Goal: Task Accomplishment & Management: Use online tool/utility

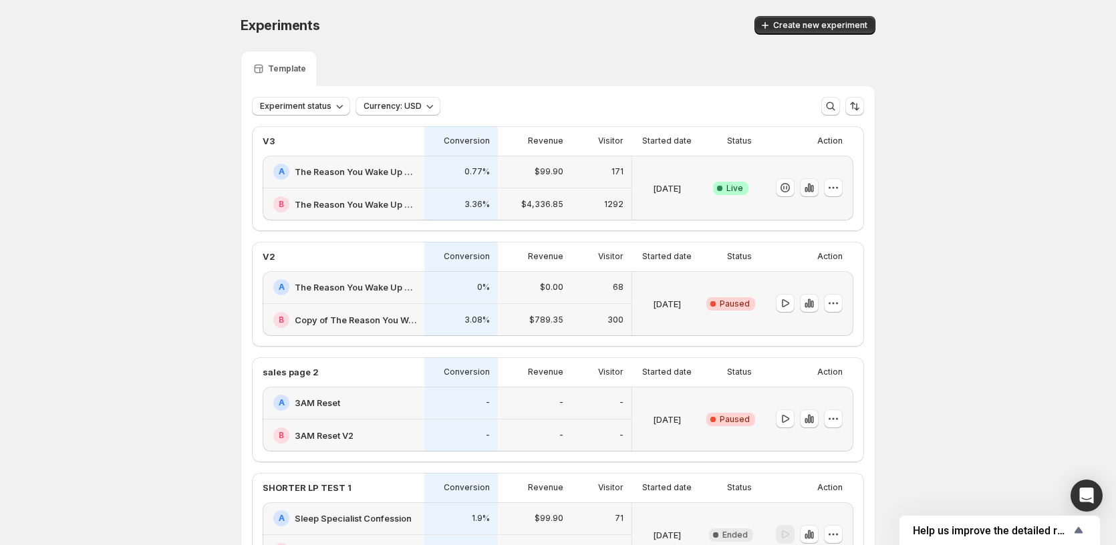
click at [814, 187] on icon "button" at bounding box center [812, 188] width 3 height 7
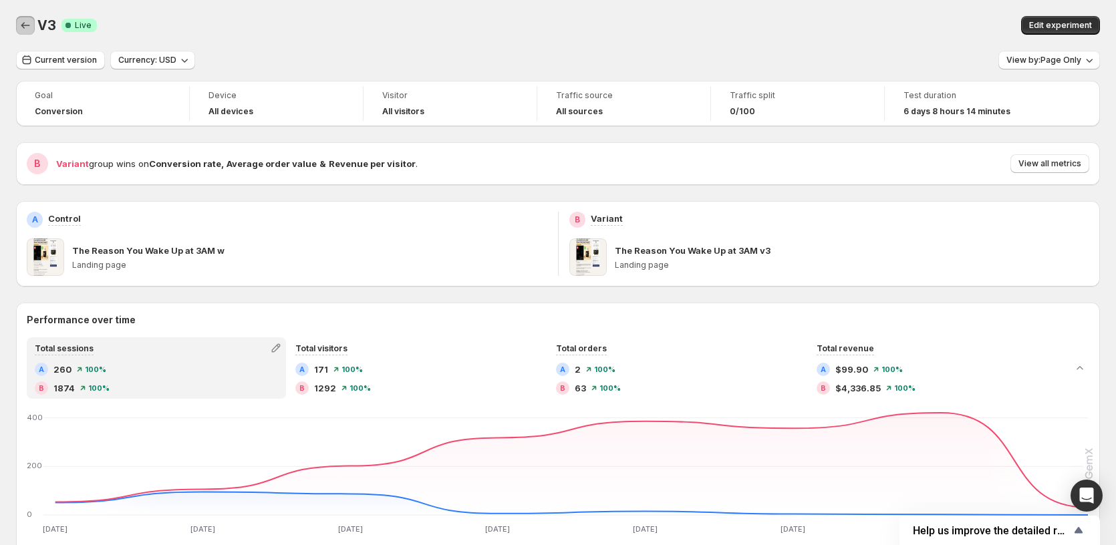
click at [26, 24] on icon "Back" at bounding box center [25, 25] width 13 height 13
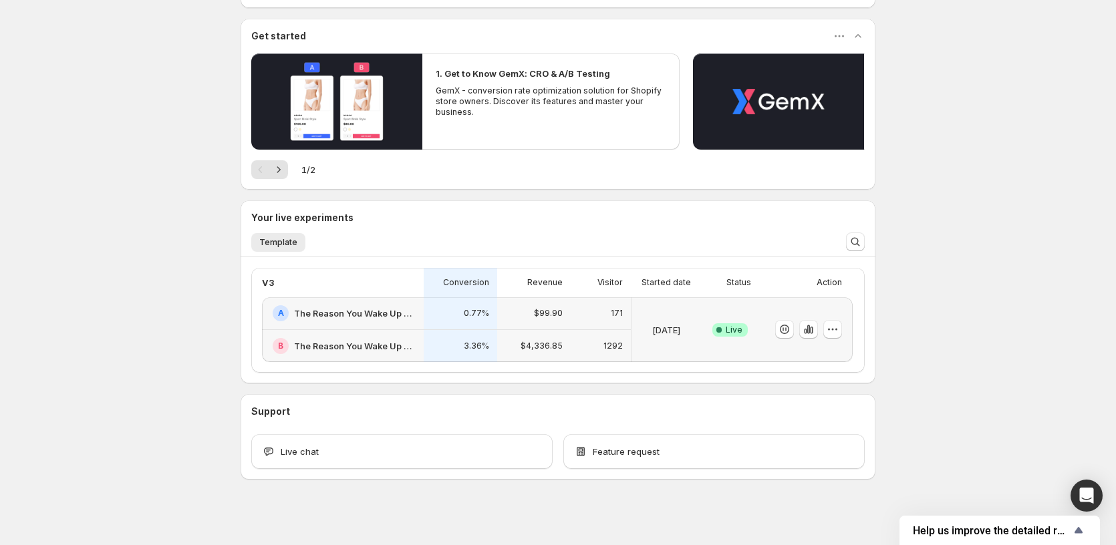
scroll to position [111, 0]
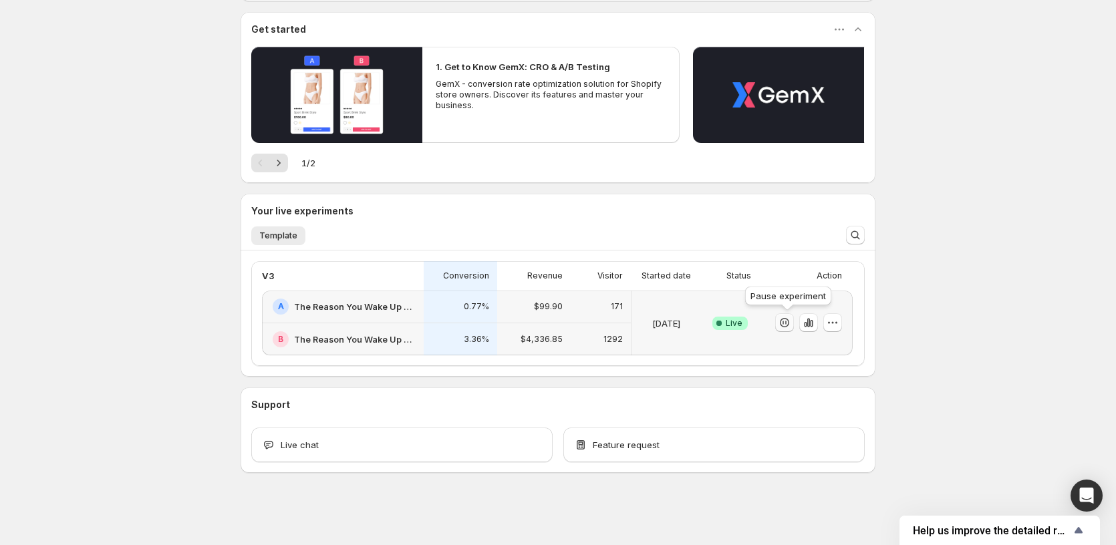
click at [791, 326] on icon "button" at bounding box center [784, 322] width 13 height 13
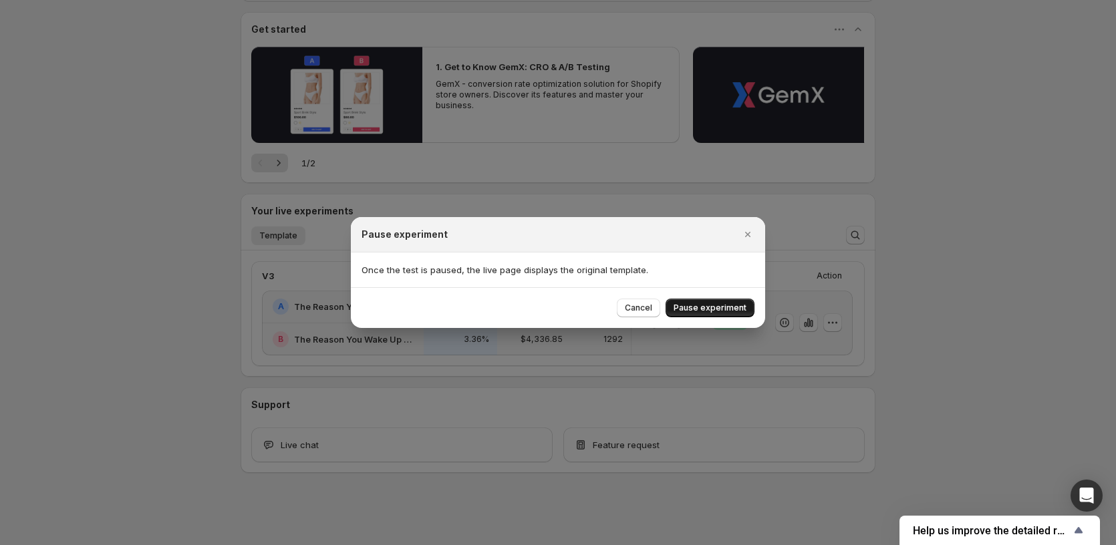
click at [692, 303] on button "Pause experiment" at bounding box center [710, 308] width 89 height 19
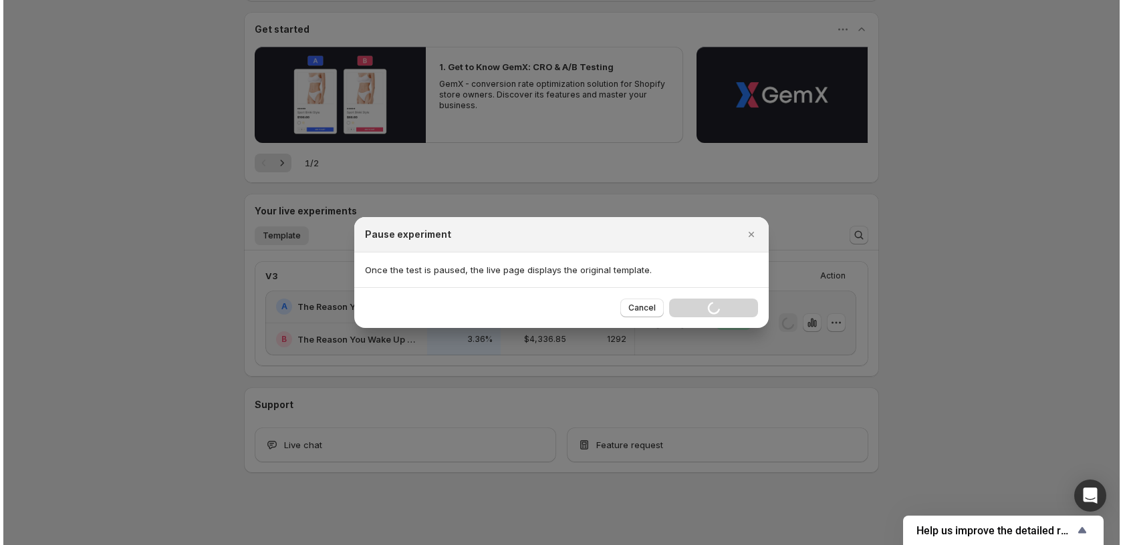
scroll to position [0, 0]
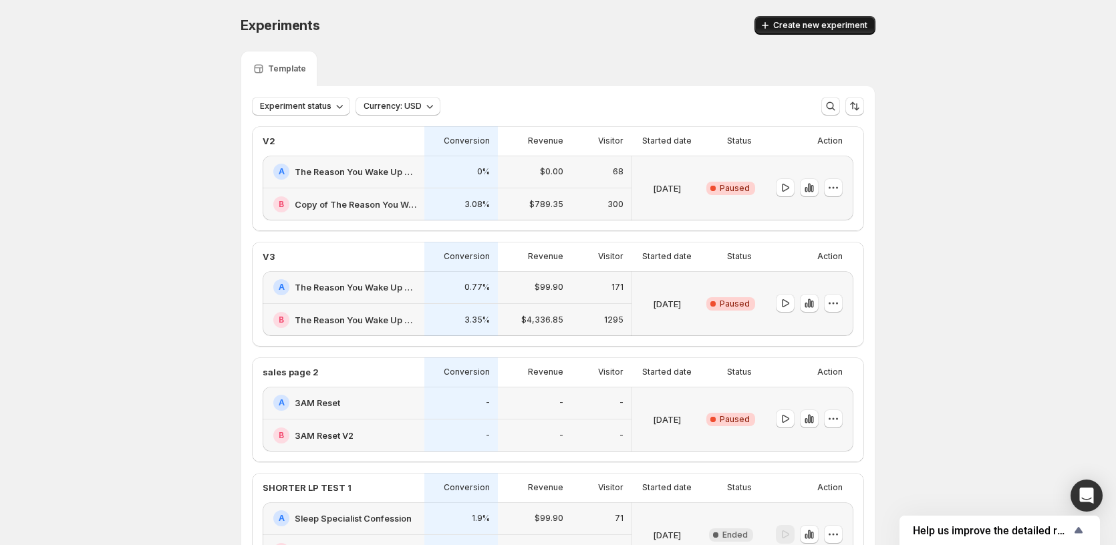
click at [804, 23] on span "Create new experiment" at bounding box center [820, 25] width 94 height 11
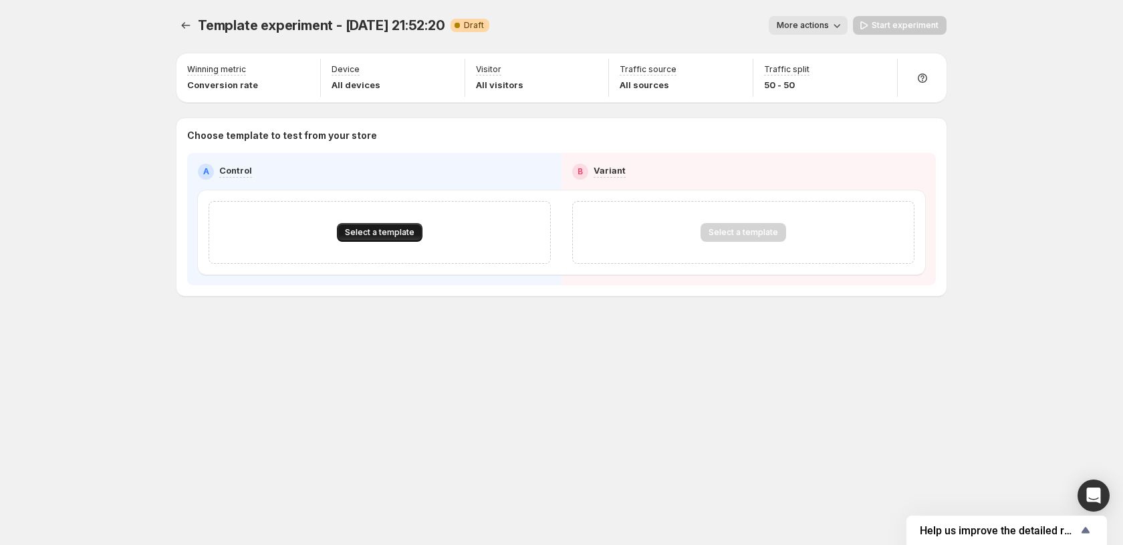
click at [387, 239] on button "Select a template" at bounding box center [380, 232] width 86 height 19
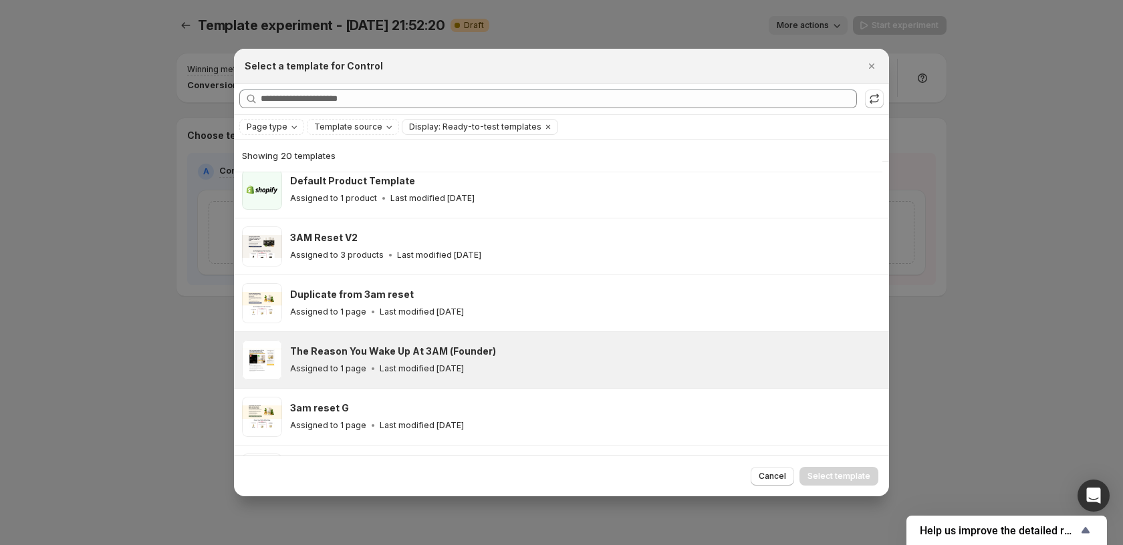
scroll to position [233, 0]
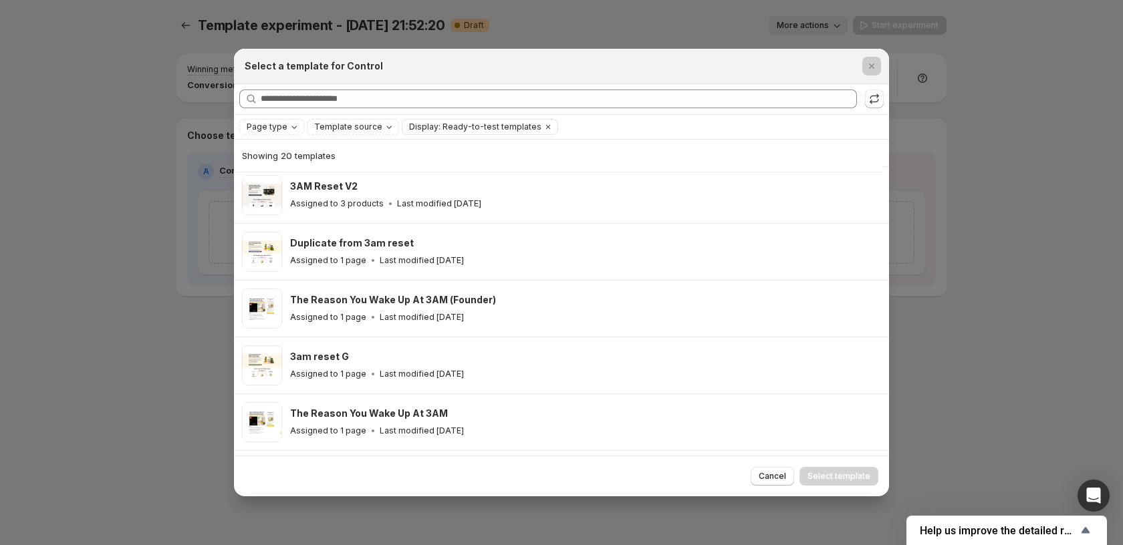
click at [92, 318] on div at bounding box center [561, 272] width 1123 height 545
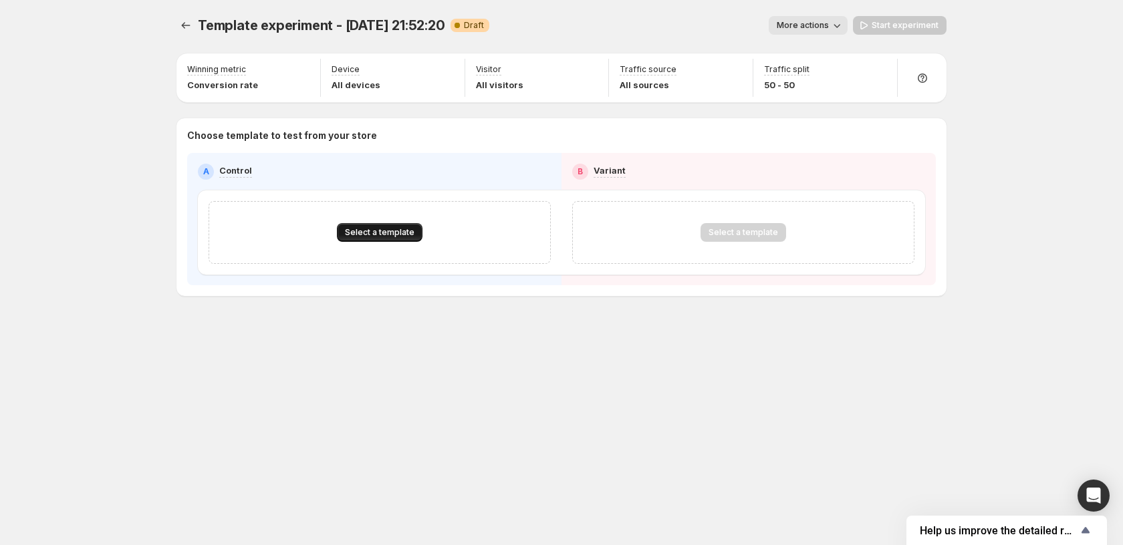
click at [382, 235] on span "Select a template" at bounding box center [380, 232] width 70 height 11
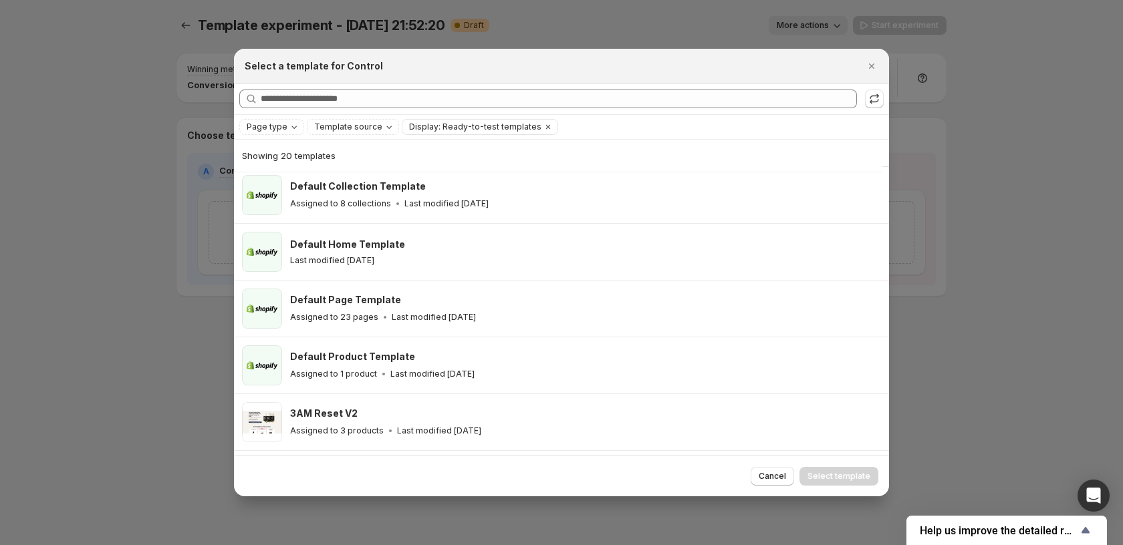
scroll to position [0, 0]
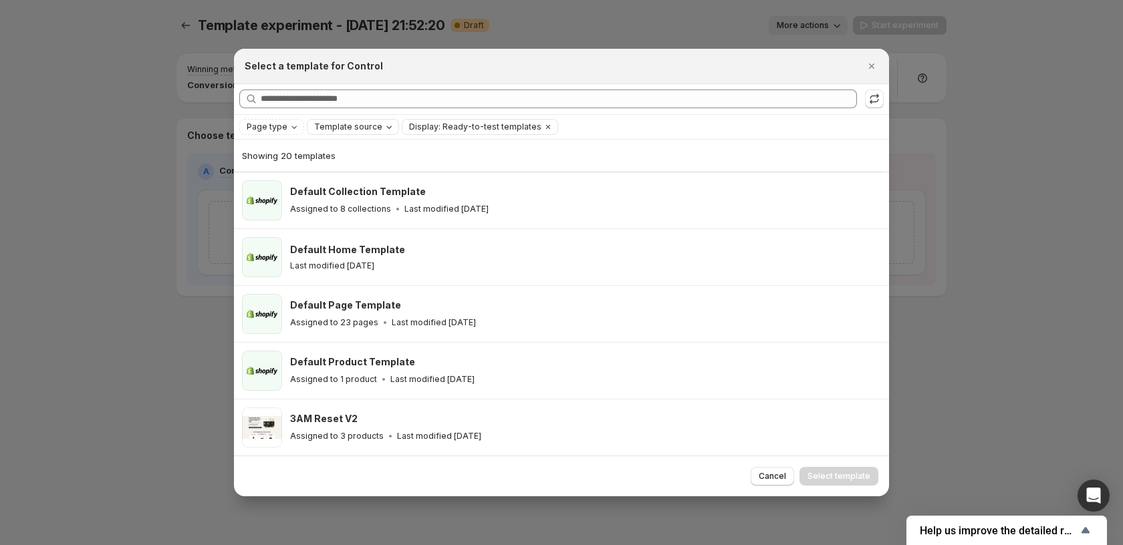
click at [328, 128] on span "Template source" at bounding box center [348, 127] width 68 height 11
click at [297, 125] on button "Page type" at bounding box center [272, 127] width 64 height 15
click at [296, 154] on span "Landing page" at bounding box center [293, 153] width 57 height 11
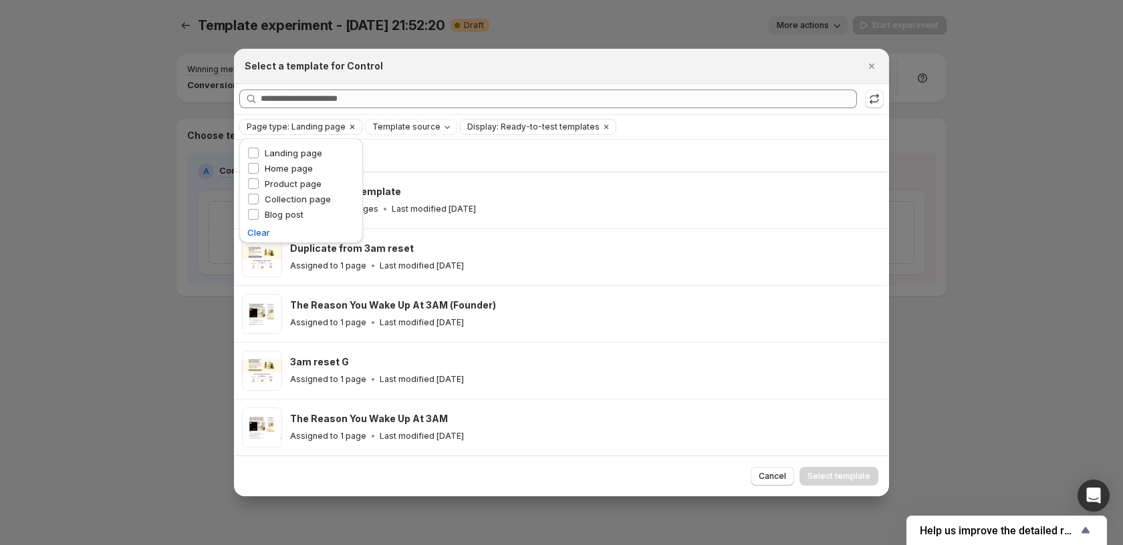
click at [316, 123] on span "Page type: Landing page" at bounding box center [296, 127] width 99 height 11
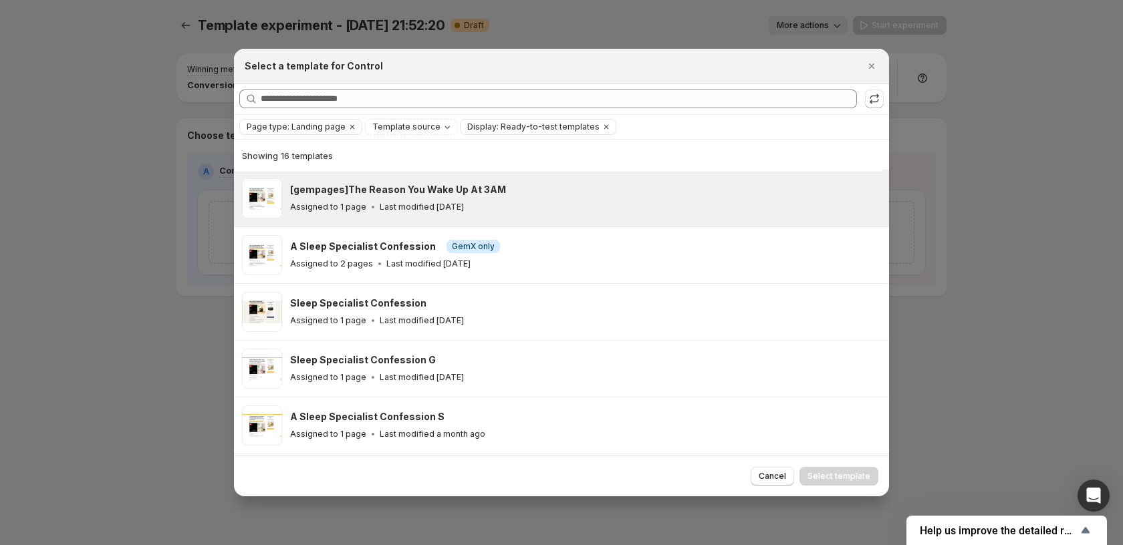
scroll to position [334, 0]
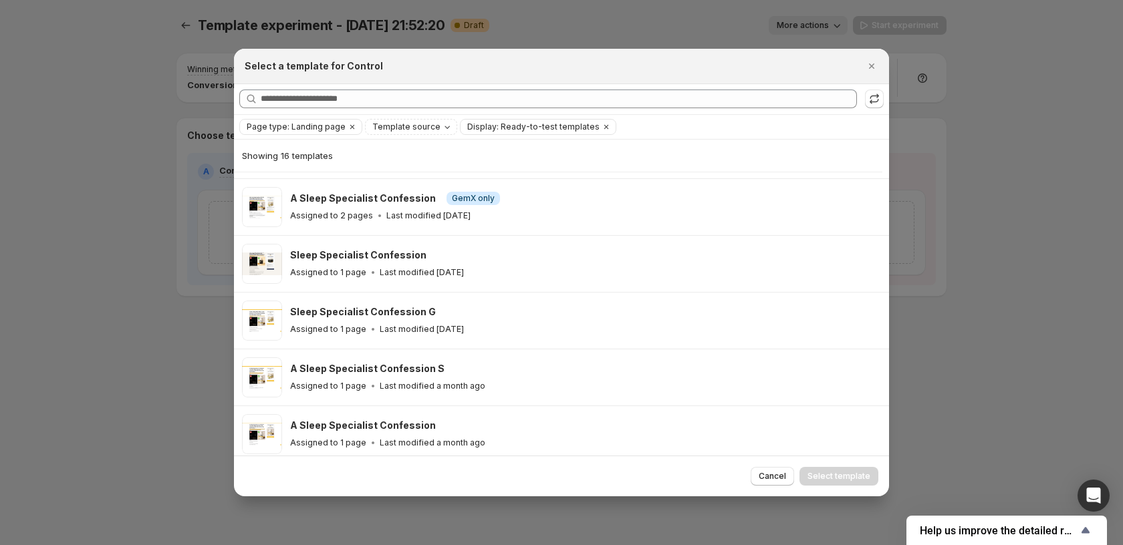
click at [35, 331] on div at bounding box center [561, 272] width 1123 height 545
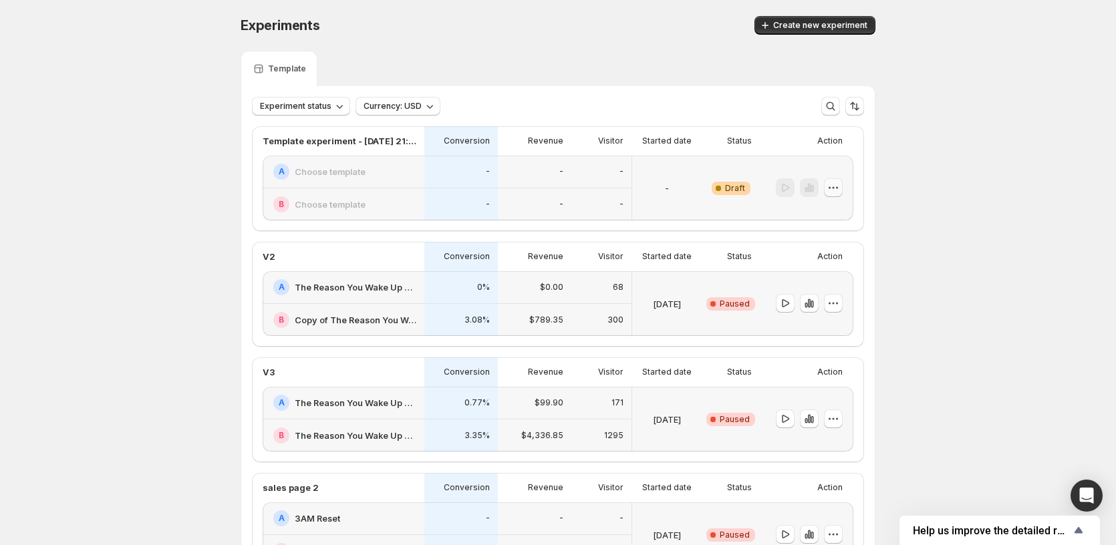
click at [835, 189] on icon "button" at bounding box center [834, 188] width 2 height 2
click at [822, 211] on span "Edit" at bounding box center [821, 216] width 15 height 11
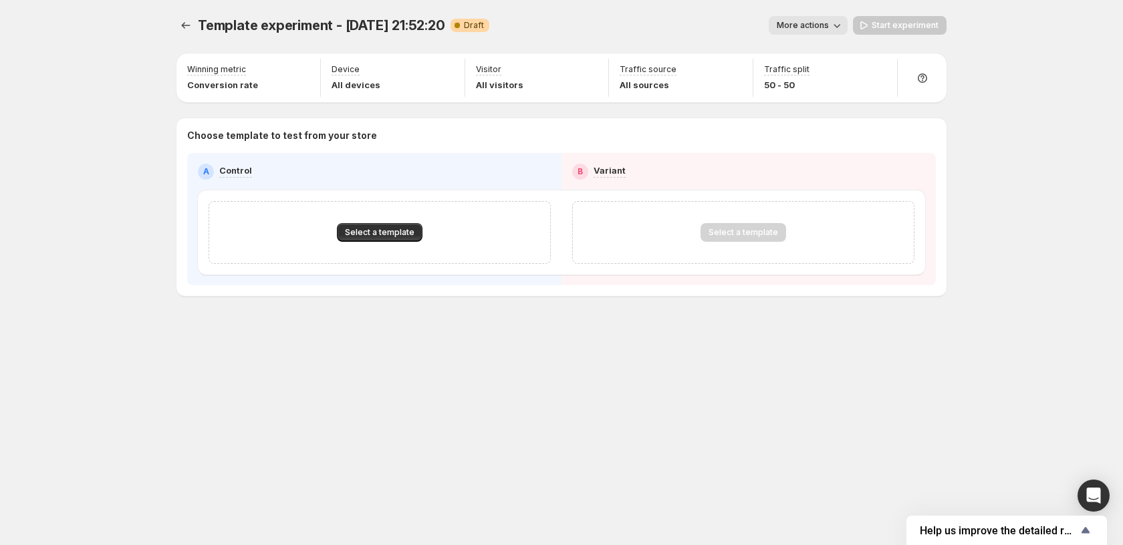
click at [326, 20] on span "Template experiment - Aug 11, 21:52:20" at bounding box center [321, 25] width 247 height 16
click at [807, 29] on span "More actions" at bounding box center [803, 25] width 52 height 11
click at [802, 71] on span "Rename" at bounding box center [816, 76] width 34 height 11
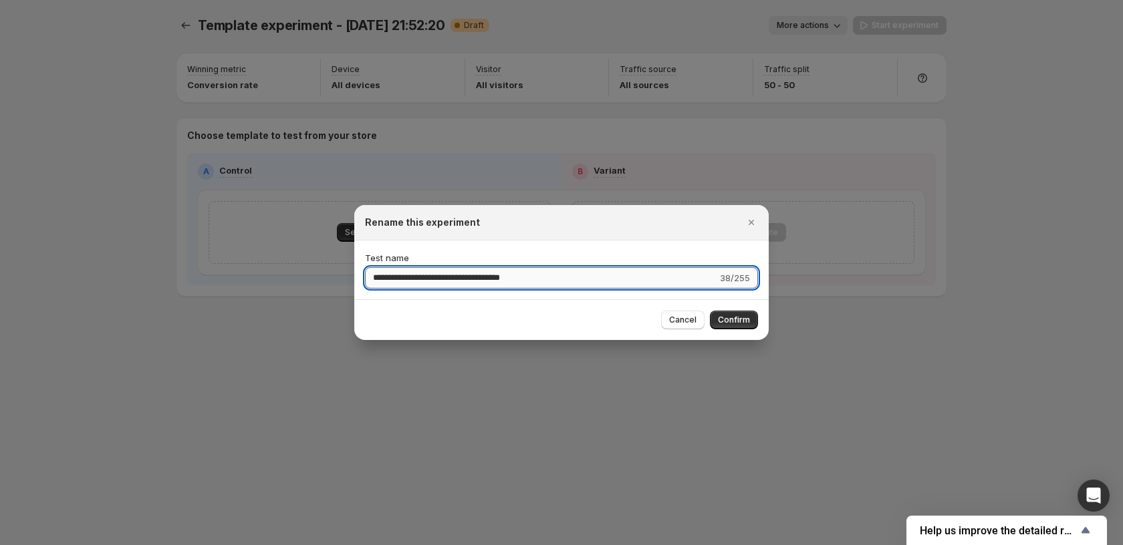
click at [471, 283] on input "**********" at bounding box center [541, 277] width 352 height 21
type input "**********"
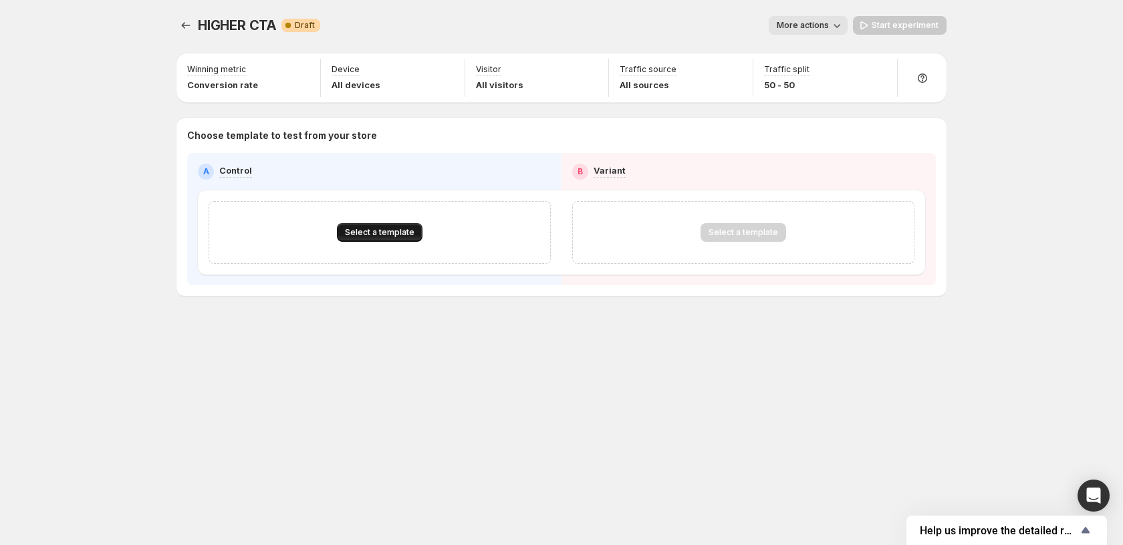
click at [397, 240] on button "Select a template" at bounding box center [380, 232] width 86 height 19
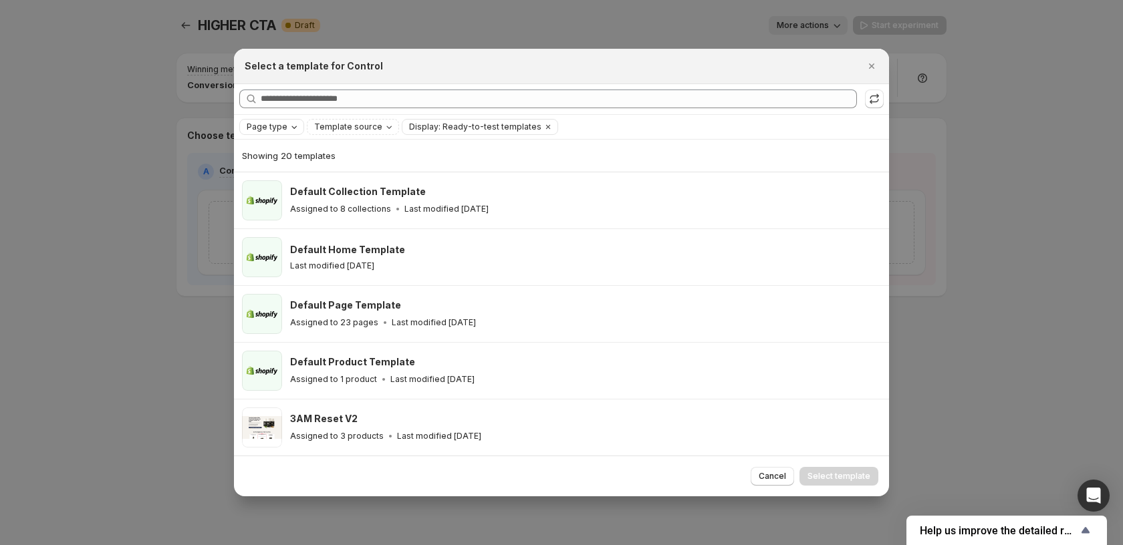
click at [290, 124] on icon "Page type" at bounding box center [294, 127] width 11 height 11
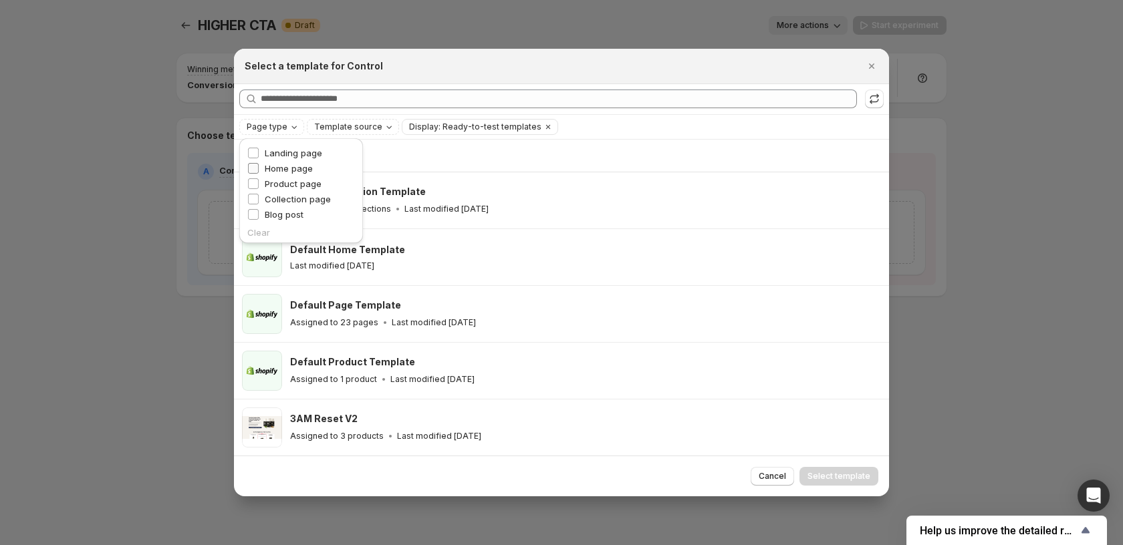
click at [301, 168] on span "Home page" at bounding box center [289, 168] width 48 height 11
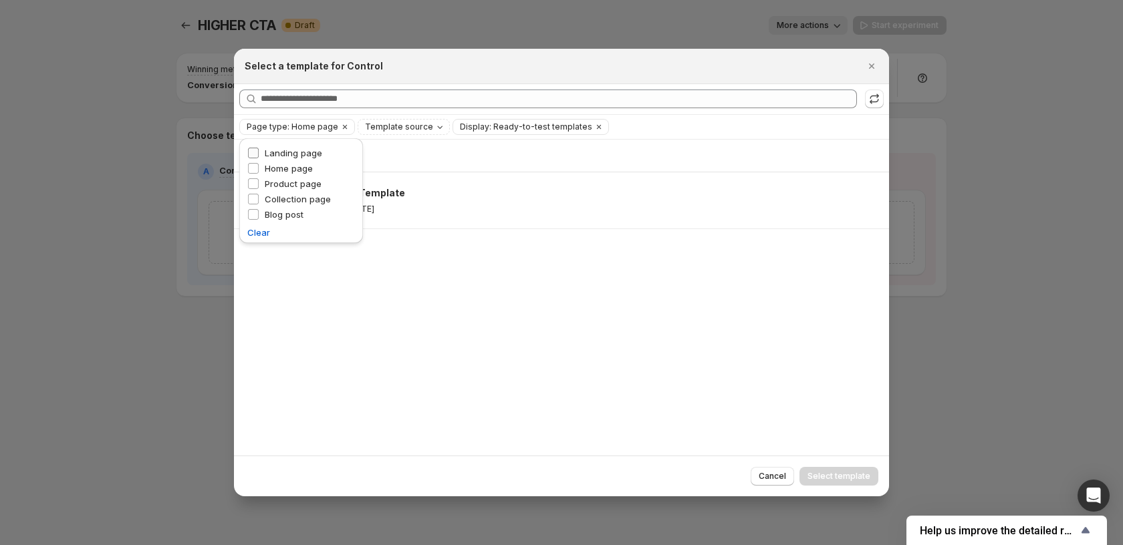
click at [299, 152] on span "Landing page" at bounding box center [293, 153] width 57 height 11
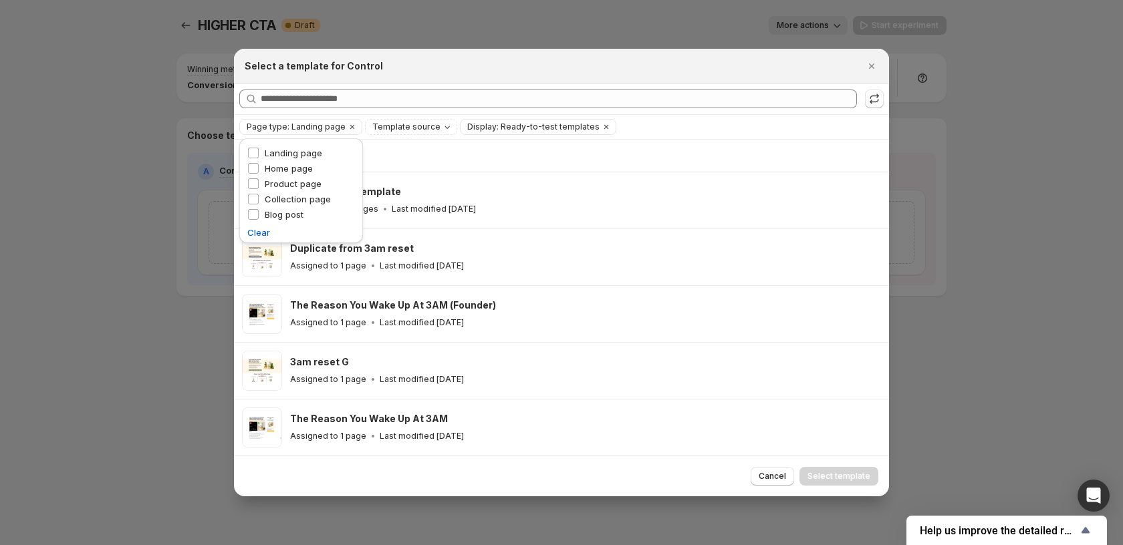
click at [709, 124] on div "Page type: Landing page Template source Display: Ready-to-test templates Clear …" at bounding box center [561, 127] width 644 height 16
click at [350, 128] on icon "Clear" at bounding box center [352, 127] width 11 height 11
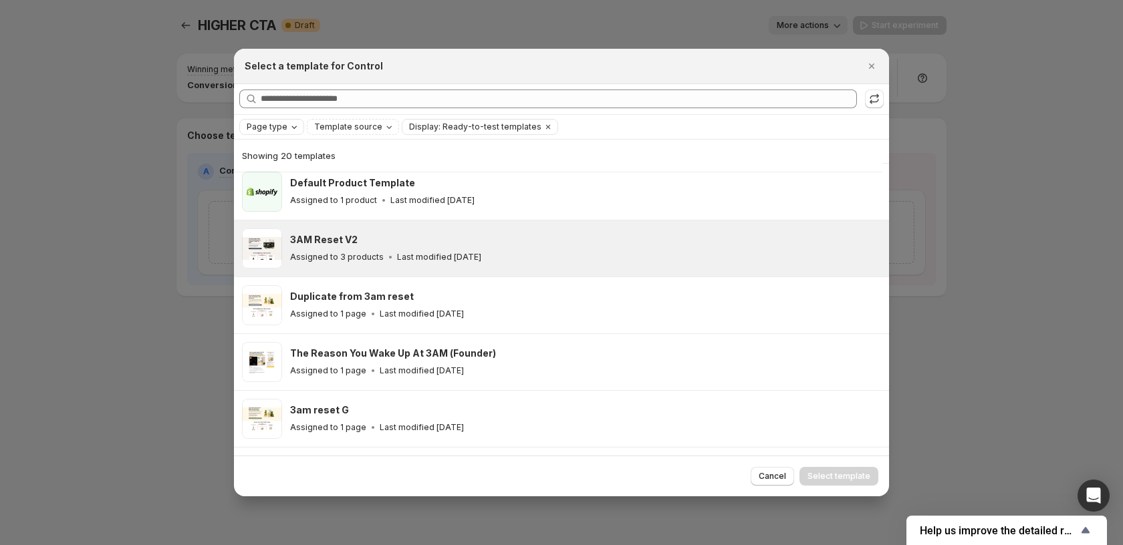
scroll to position [201, 0]
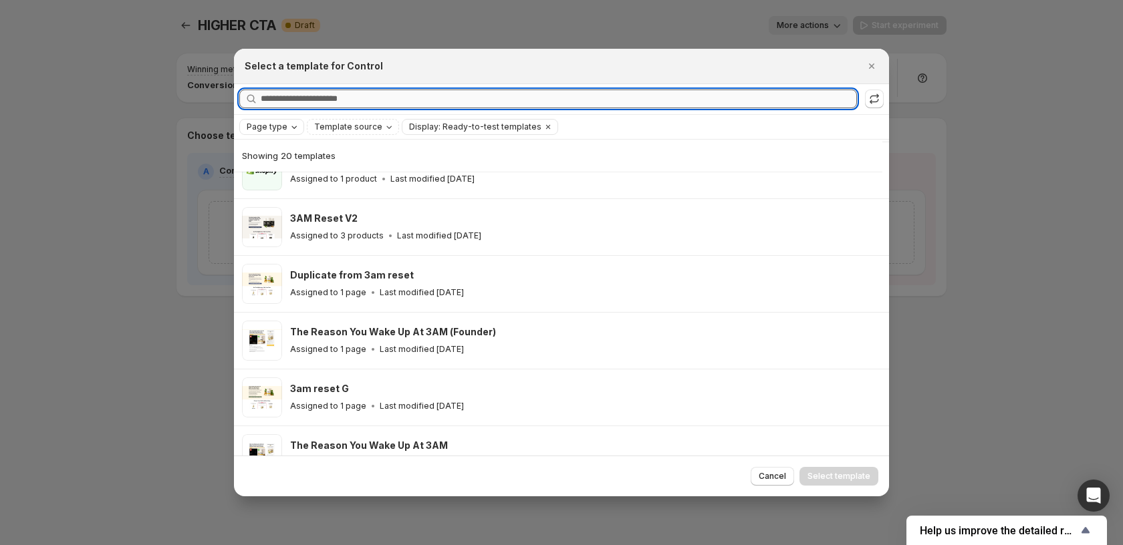
click at [445, 92] on input "Searching all templates" at bounding box center [559, 99] width 596 height 19
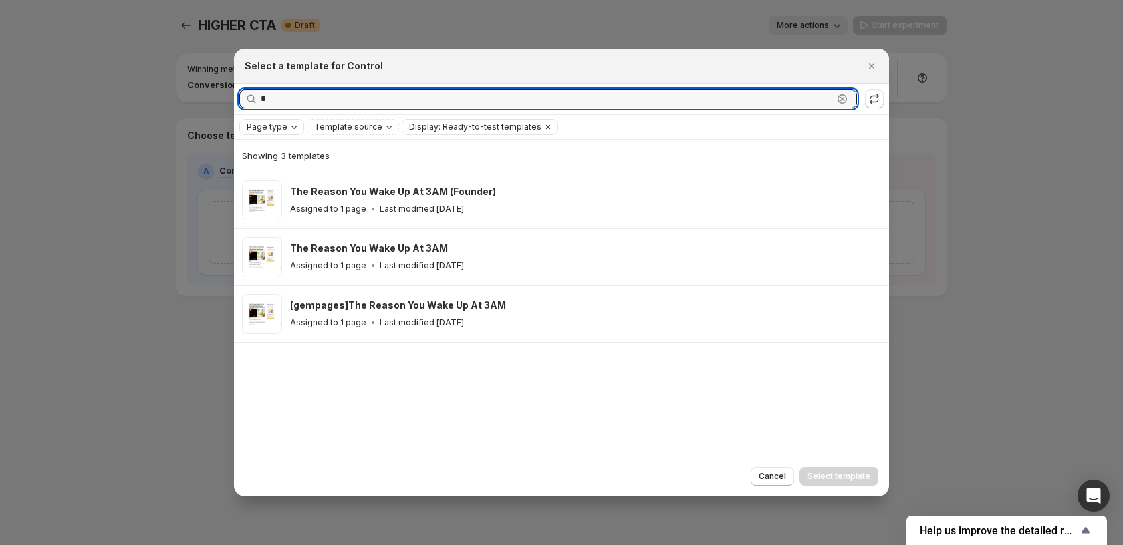
type input "*"
click at [73, 239] on div at bounding box center [561, 272] width 1123 height 545
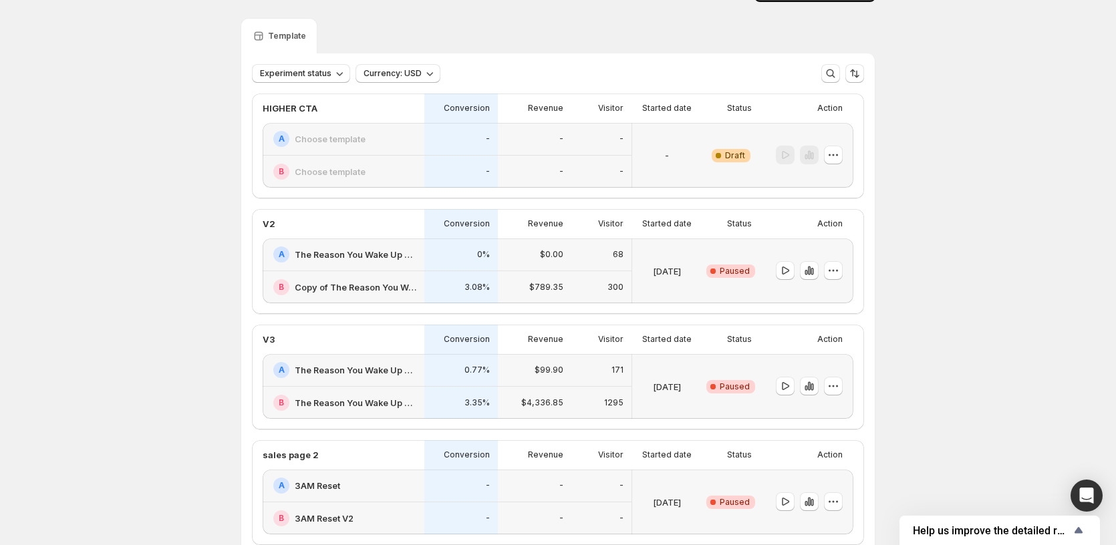
scroll to position [134, 0]
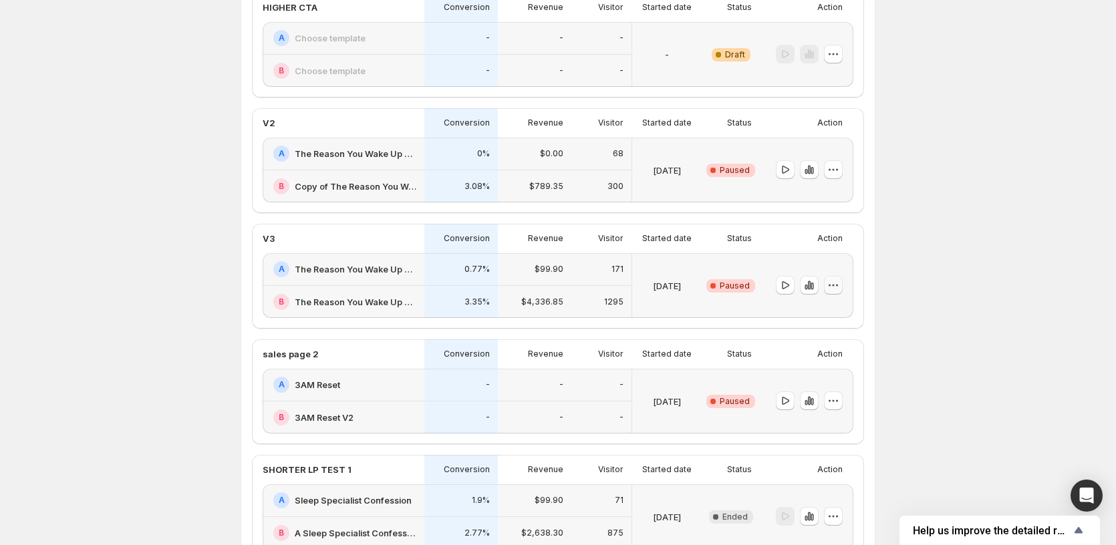
click at [840, 285] on icon "button" at bounding box center [833, 285] width 13 height 13
click at [867, 362] on span "End experiment" at bounding box center [846, 359] width 65 height 11
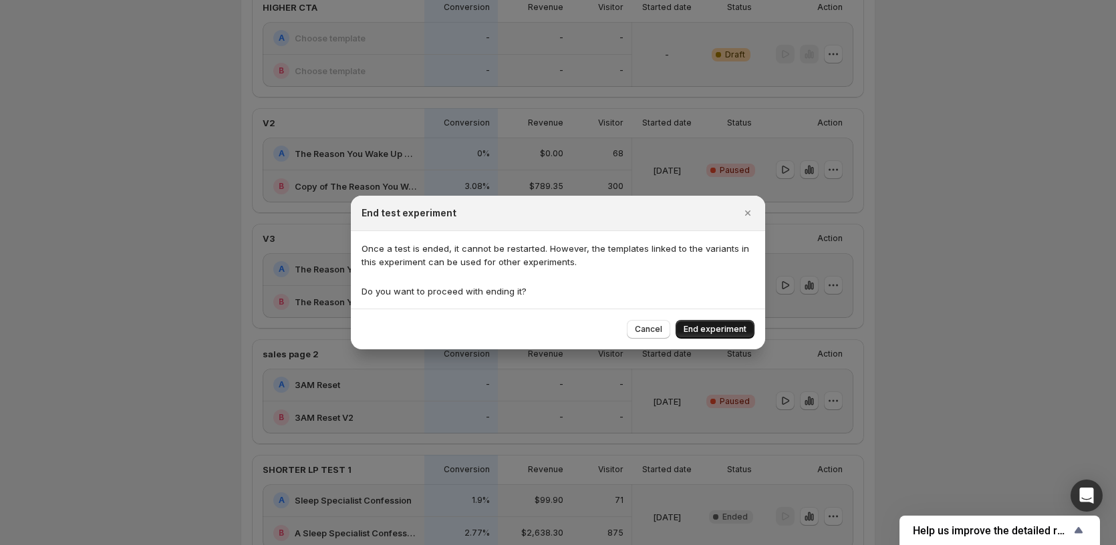
click at [735, 328] on span "End experiment" at bounding box center [715, 329] width 63 height 11
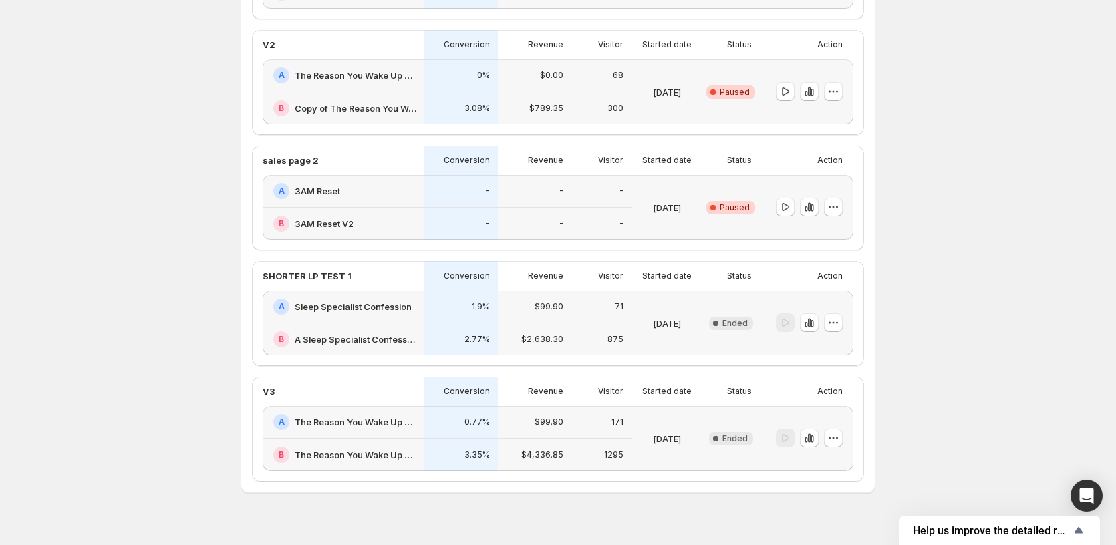
scroll to position [232, 0]
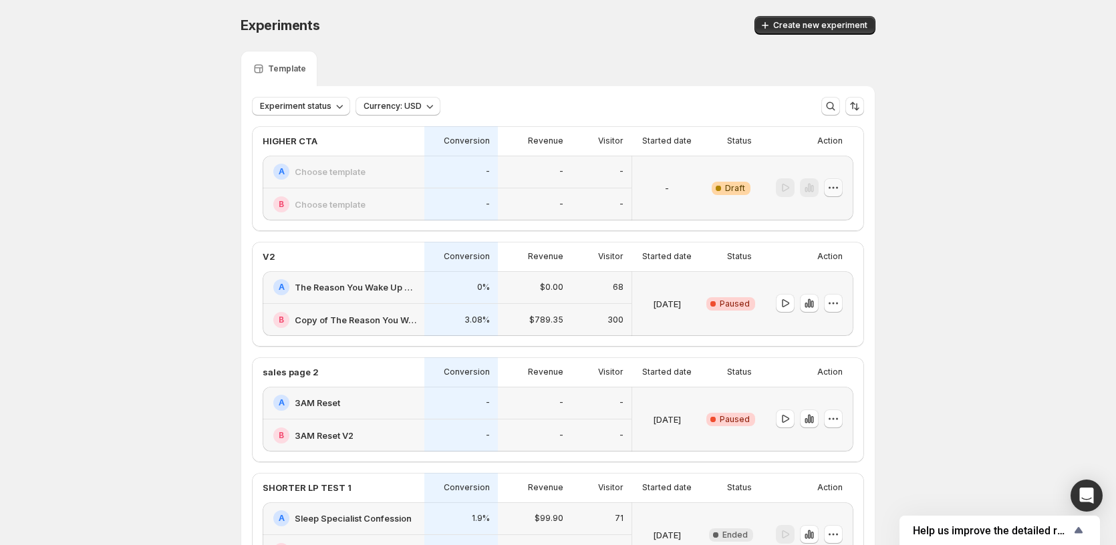
click at [837, 182] on icon "button" at bounding box center [833, 187] width 13 height 13
click at [838, 215] on span "Edit" at bounding box center [846, 215] width 65 height 13
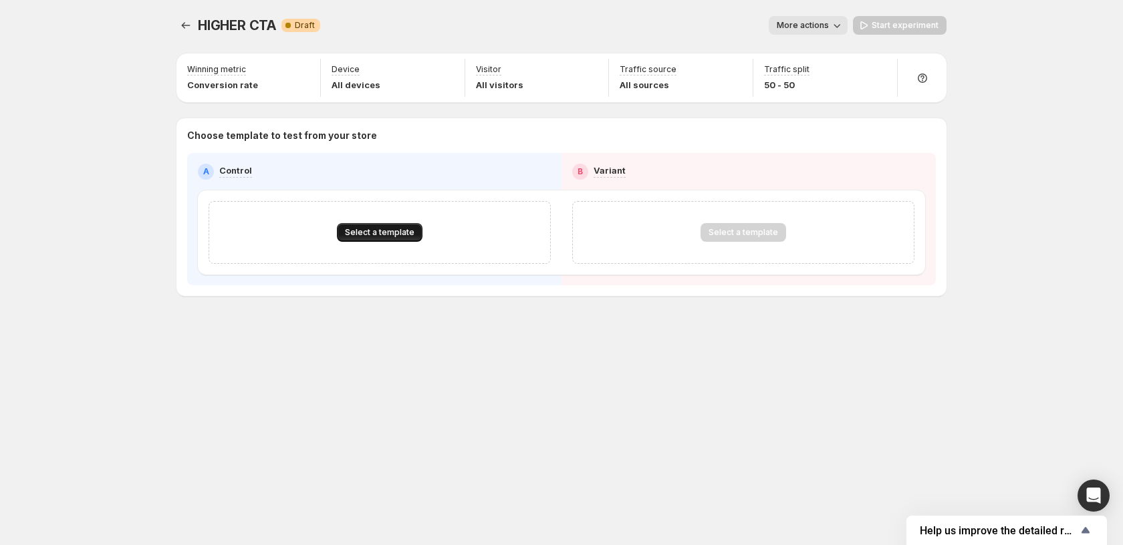
click at [366, 235] on span "Select a template" at bounding box center [380, 232] width 70 height 11
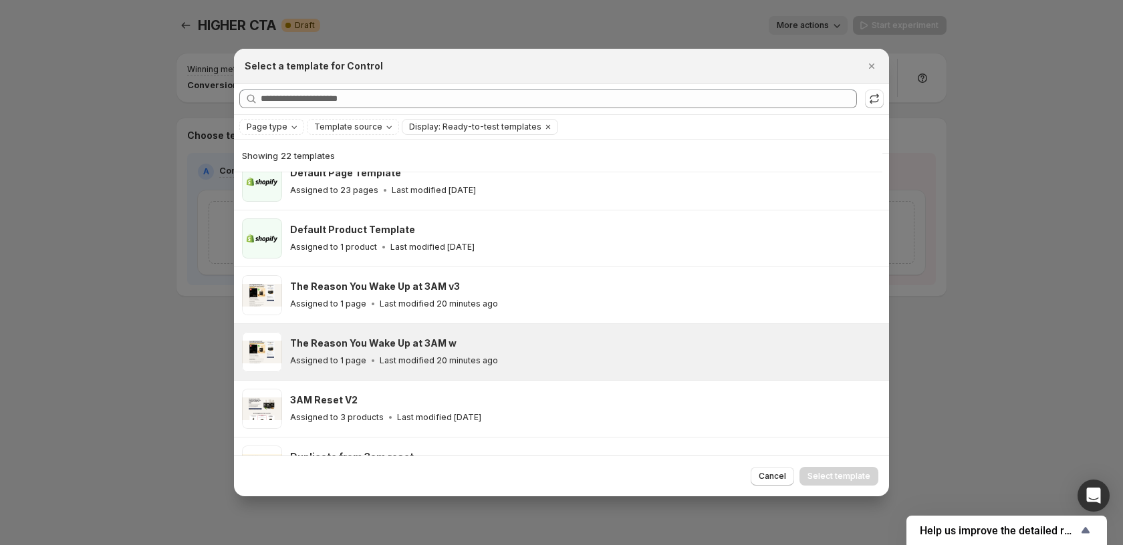
scroll to position [166, 0]
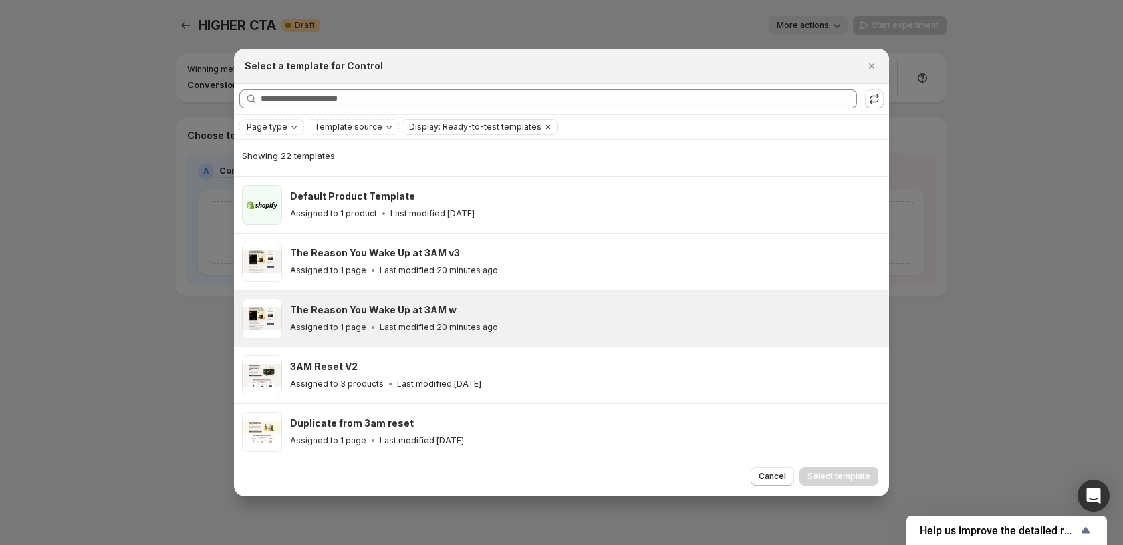
click at [524, 309] on div "The Reason You Wake Up at 3AM w" at bounding box center [583, 309] width 587 height 13
click at [854, 474] on span "Select template" at bounding box center [839, 476] width 63 height 11
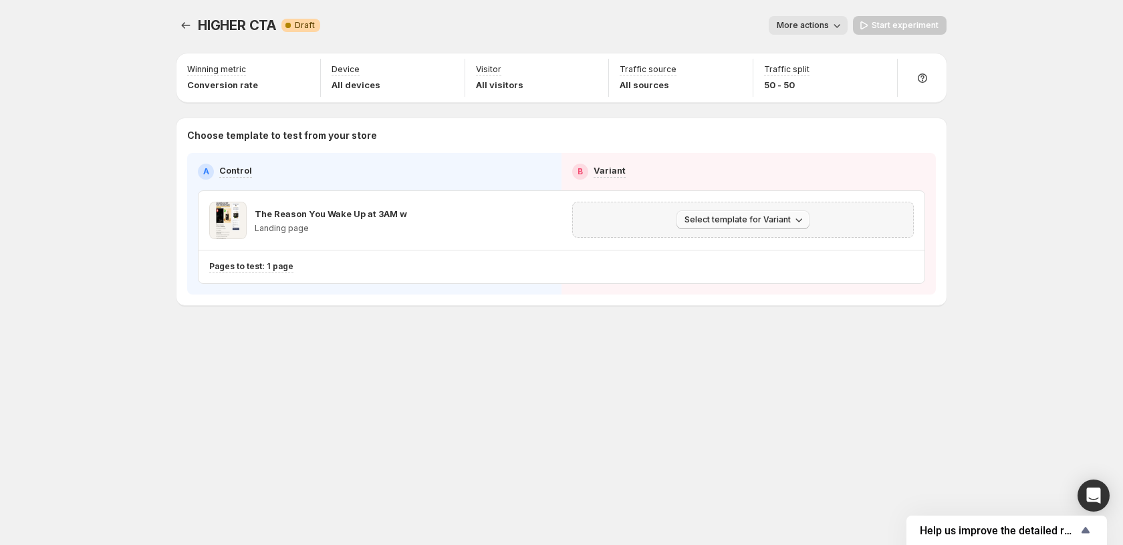
click at [708, 224] on span "Select template for Variant" at bounding box center [738, 220] width 106 height 11
click at [731, 275] on span "Create Variant based on Control" at bounding box center [745, 270] width 136 height 11
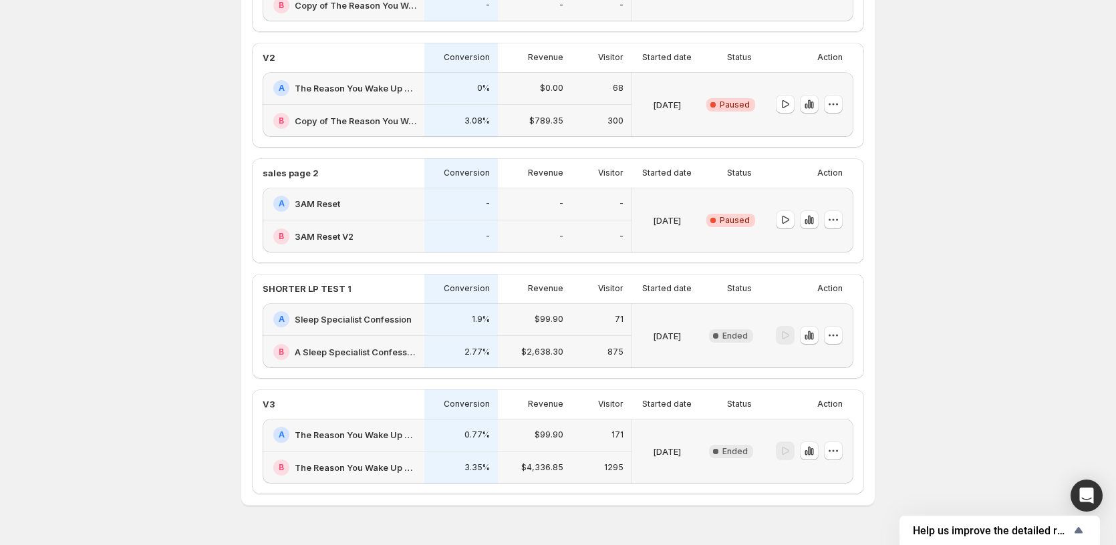
scroll to position [201, 0]
click at [343, 461] on h2 "The Reason You Wake Up at 3AM v3" at bounding box center [356, 466] width 122 height 13
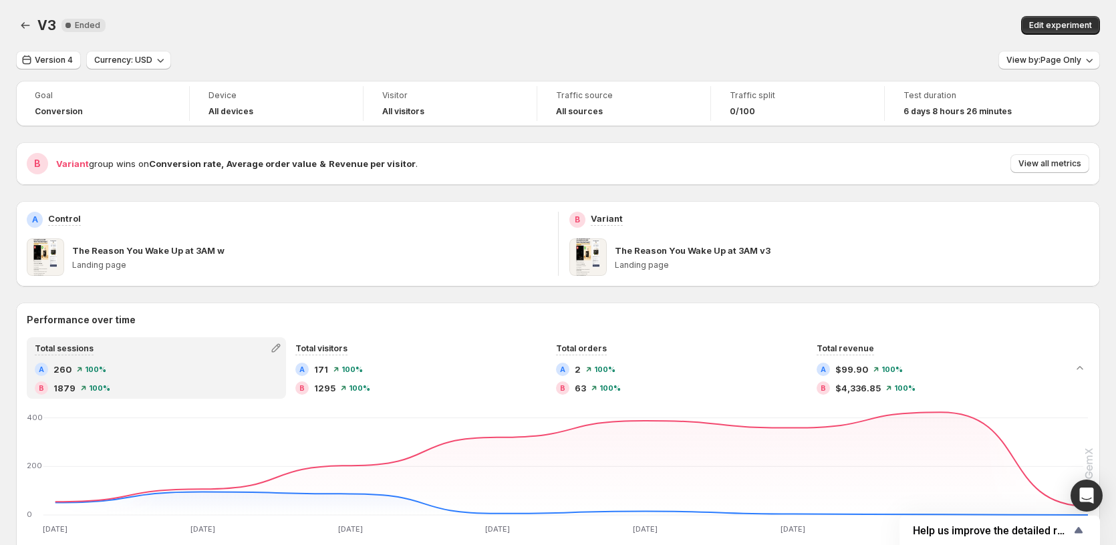
click at [666, 253] on p "The Reason You Wake Up at 3AM v3" at bounding box center [693, 250] width 156 height 13
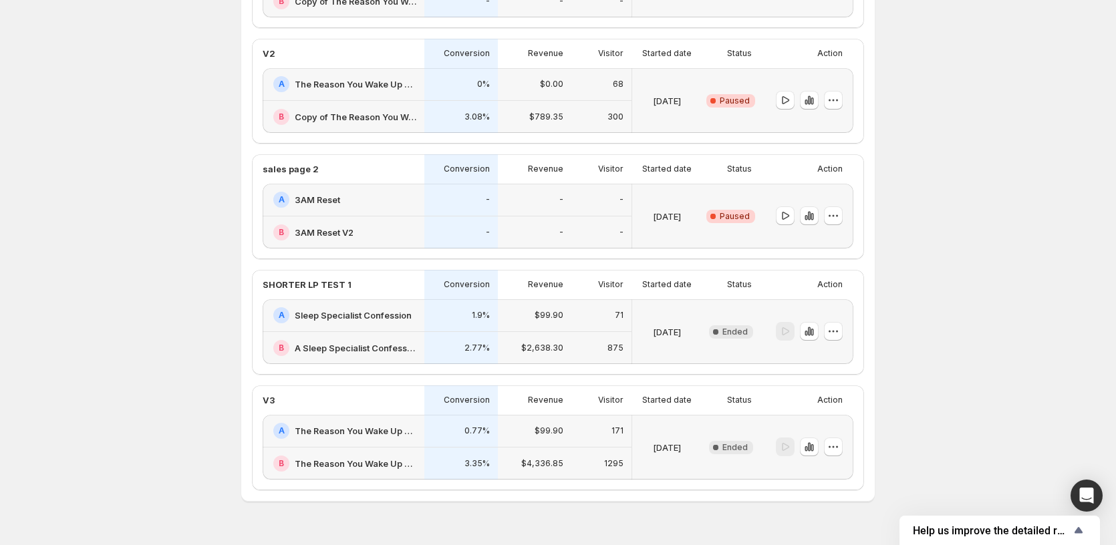
scroll to position [232, 0]
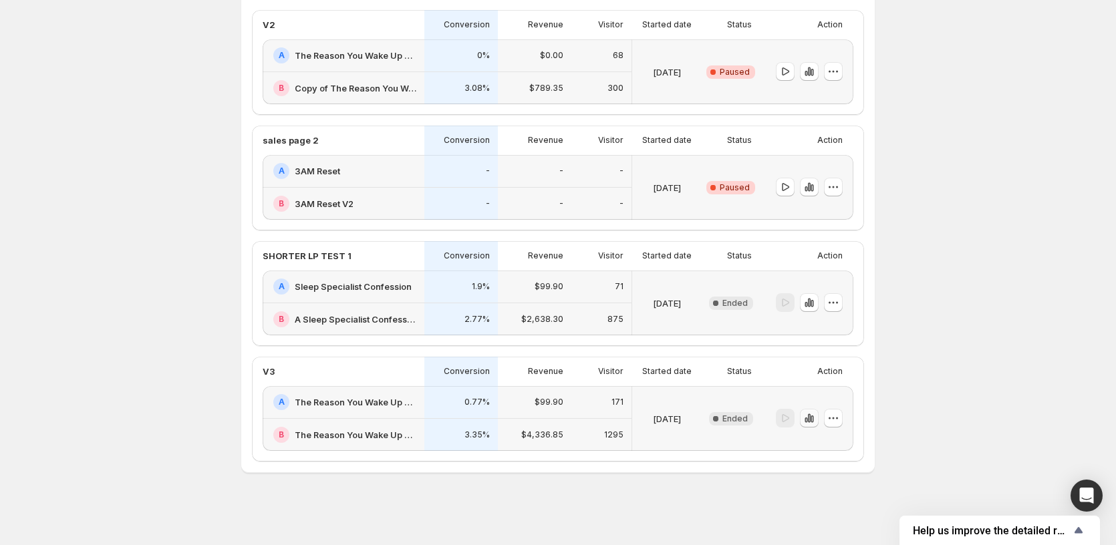
click at [811, 418] on icon "button" at bounding box center [809, 418] width 3 height 9
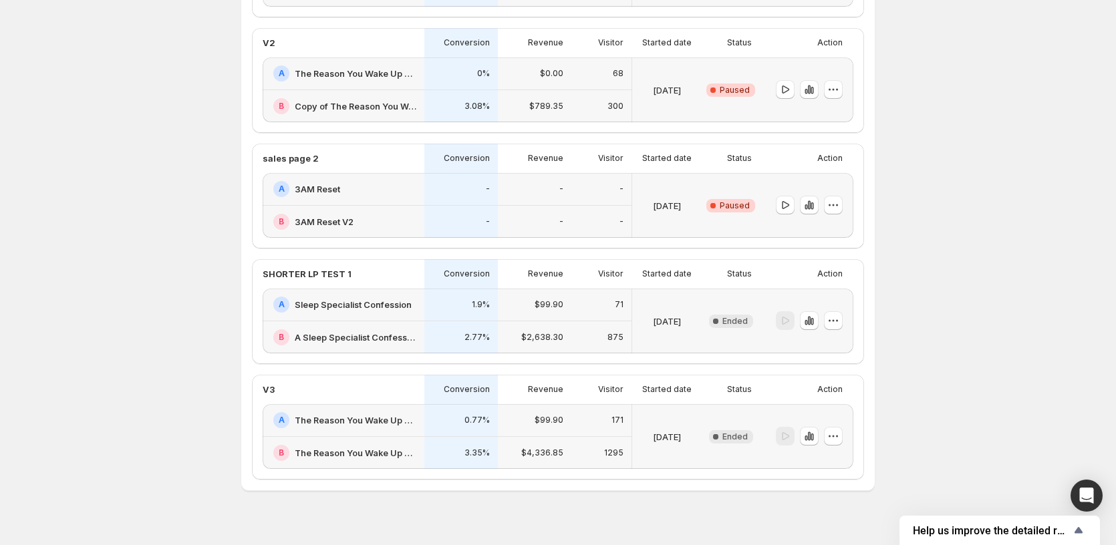
scroll to position [232, 0]
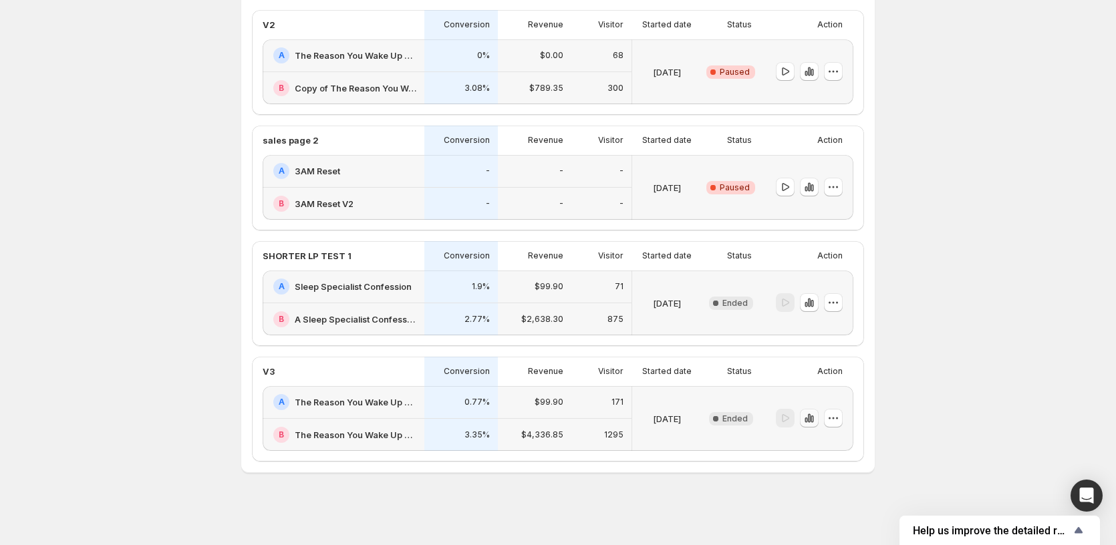
click at [811, 422] on icon "button" at bounding box center [809, 418] width 3 height 9
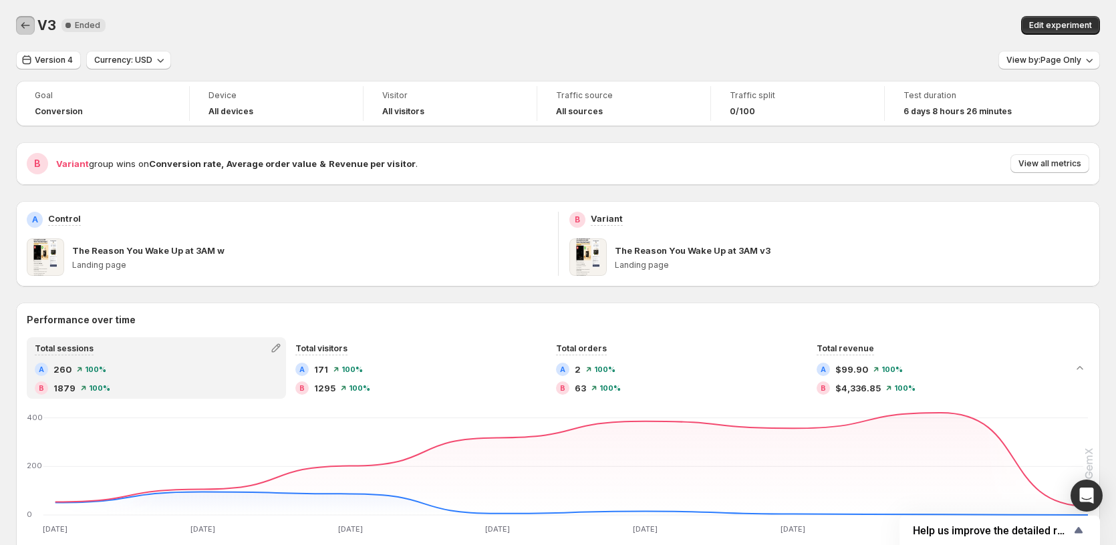
click at [29, 18] on button "Back" at bounding box center [25, 25] width 19 height 19
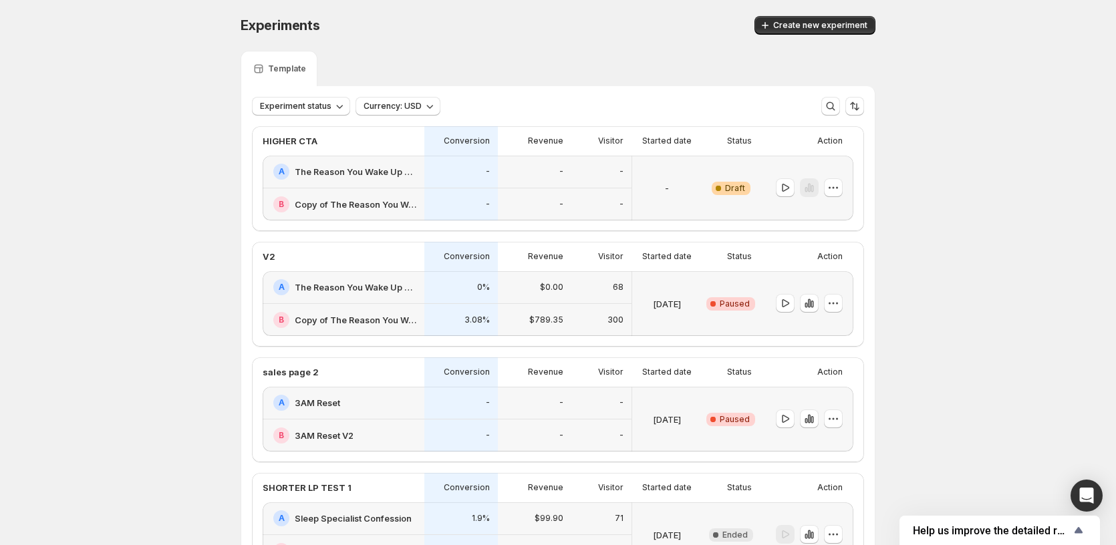
click at [848, 189] on div at bounding box center [807, 188] width 94 height 65
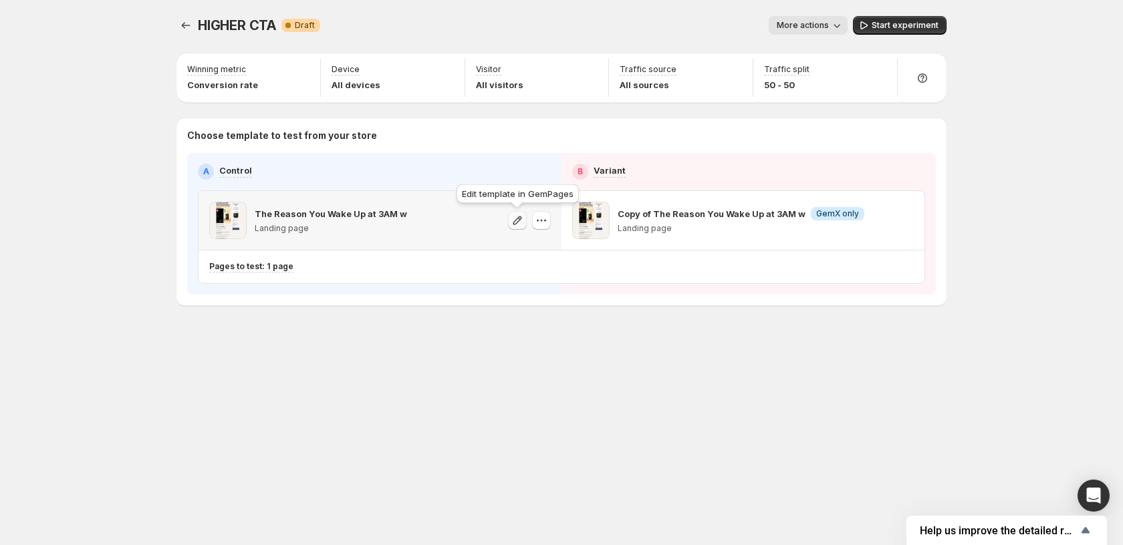
click at [519, 219] on icon "button" at bounding box center [517, 220] width 13 height 13
click at [906, 224] on icon "button" at bounding box center [904, 220] width 13 height 13
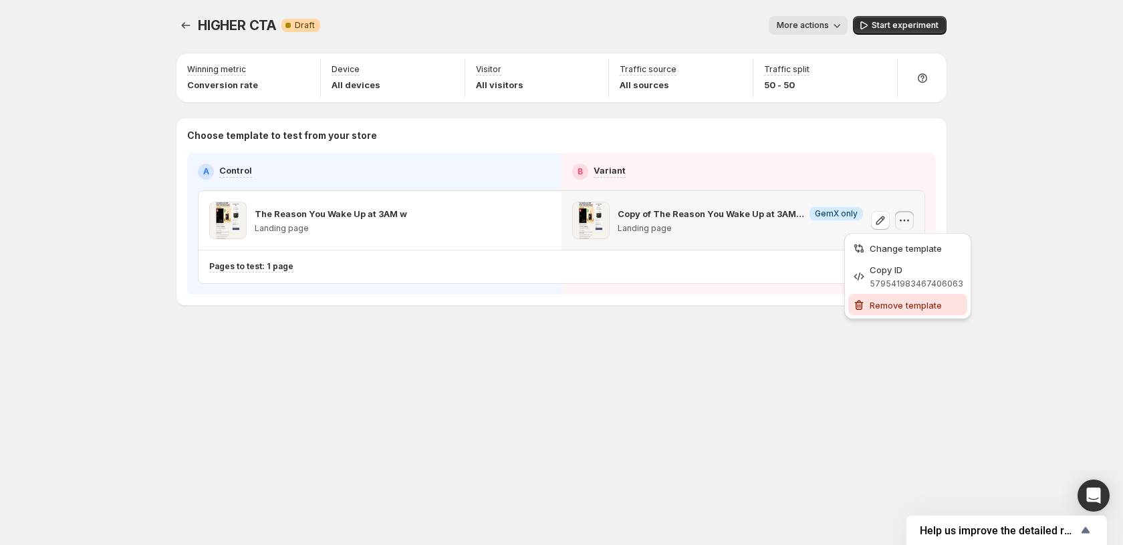
click at [908, 301] on span "Remove template" at bounding box center [906, 305] width 72 height 11
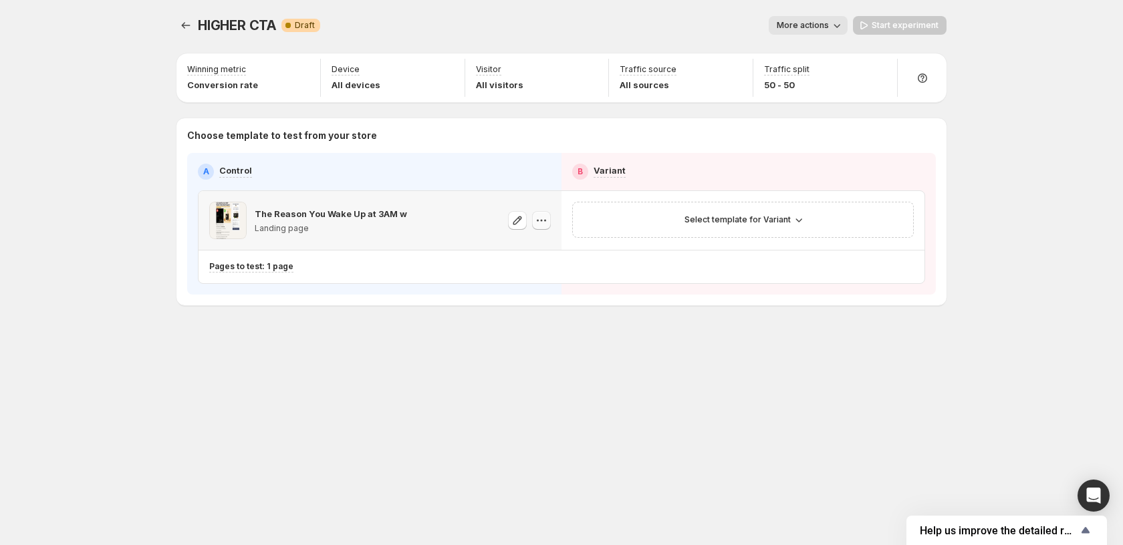
click at [540, 225] on icon "button" at bounding box center [541, 220] width 13 height 13
click at [553, 249] on span "Change template" at bounding box center [543, 248] width 72 height 11
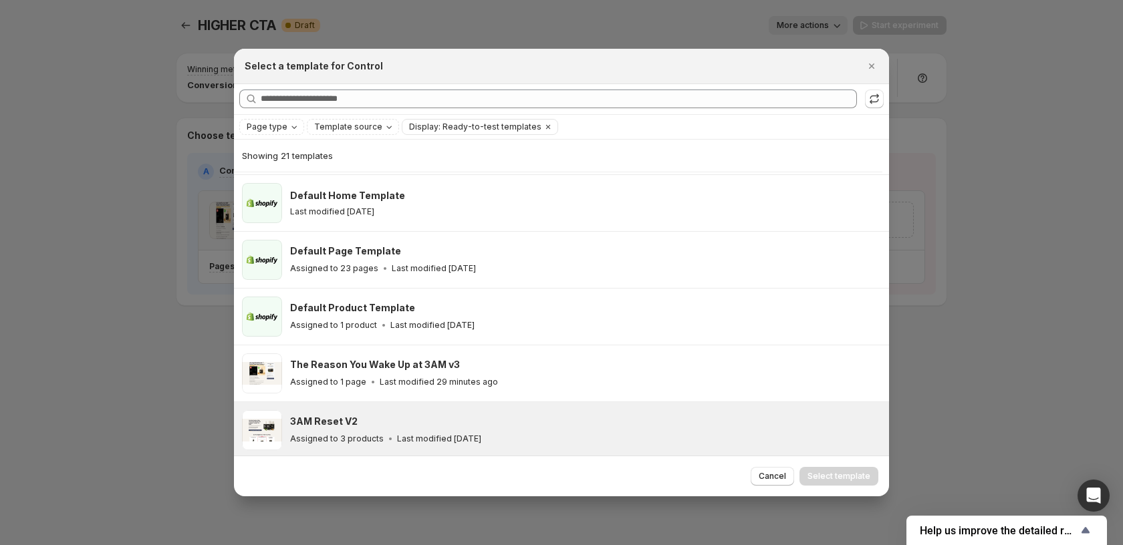
scroll to position [166, 0]
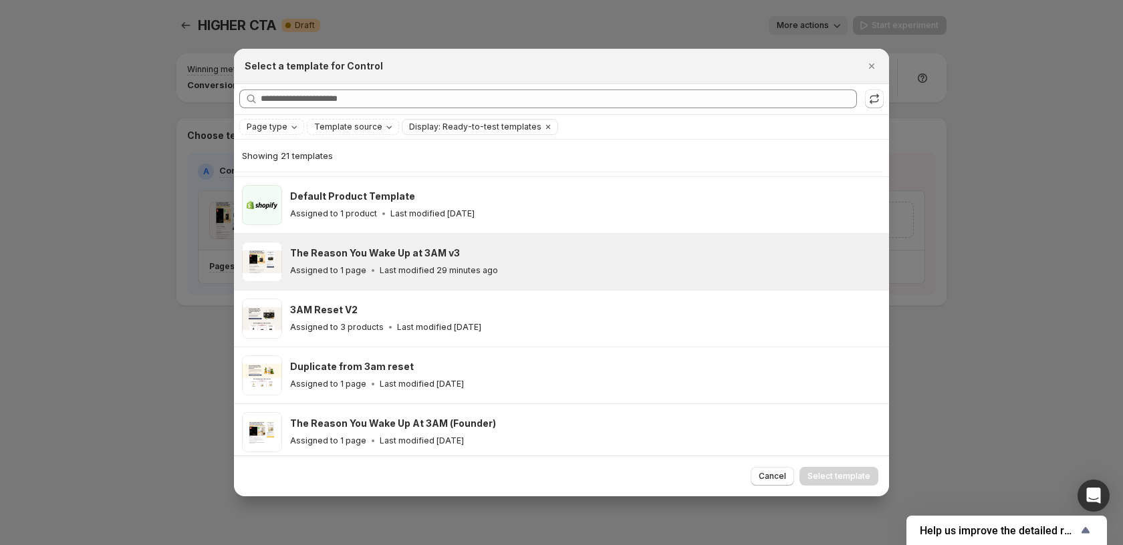
click at [548, 264] on div "Assigned to 1 page Last modified 29 minutes ago" at bounding box center [583, 270] width 587 height 13
click at [849, 469] on button "Select template" at bounding box center [839, 476] width 79 height 19
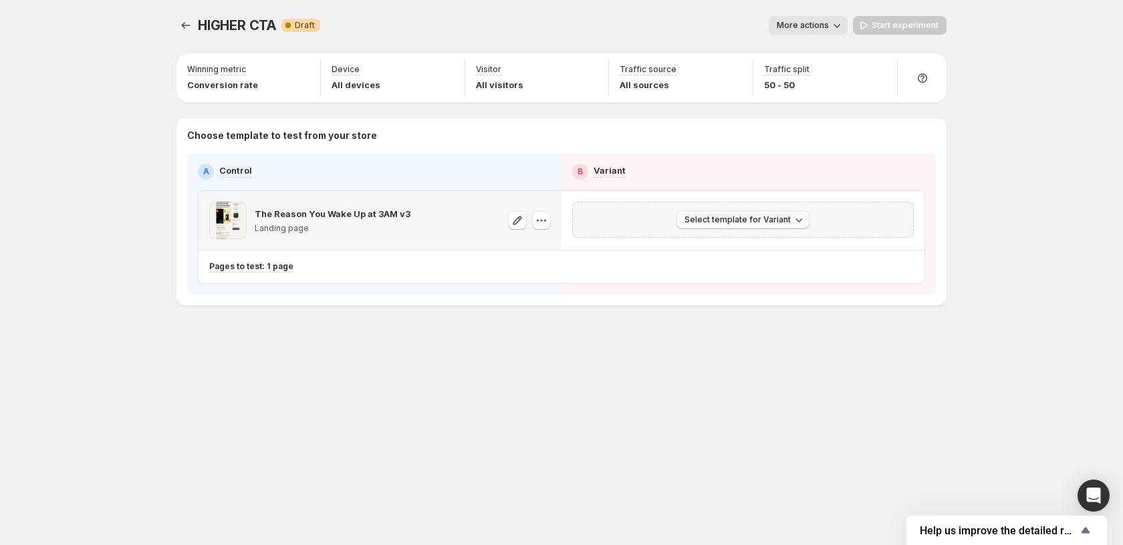
click at [735, 221] on span "Select template for Variant" at bounding box center [738, 220] width 106 height 11
click at [757, 267] on span "Create Variant based on Control" at bounding box center [745, 270] width 136 height 11
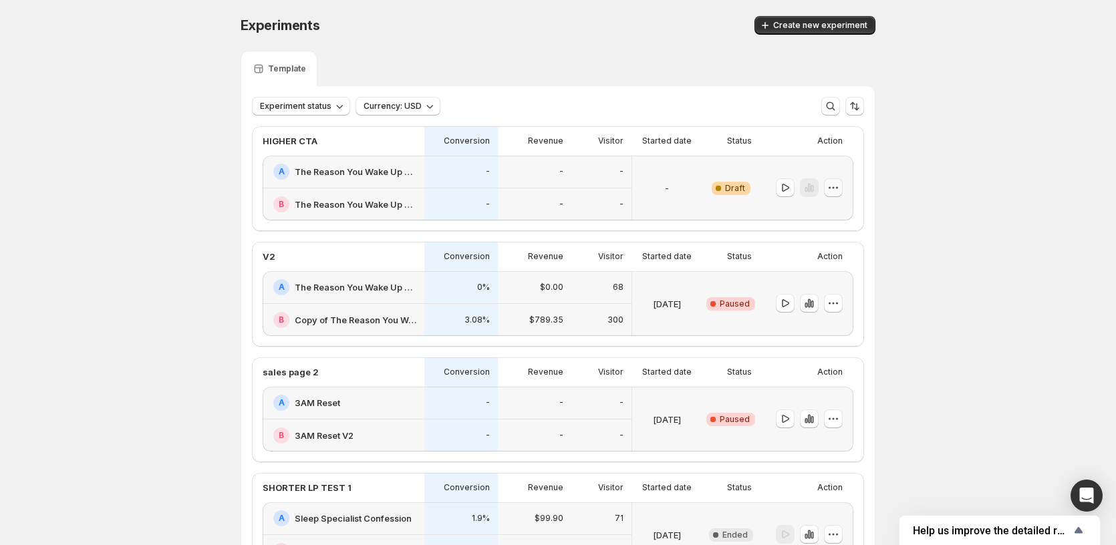
click at [834, 190] on icon "button" at bounding box center [833, 187] width 13 height 13
click at [854, 214] on span "Edit" at bounding box center [846, 215] width 65 height 13
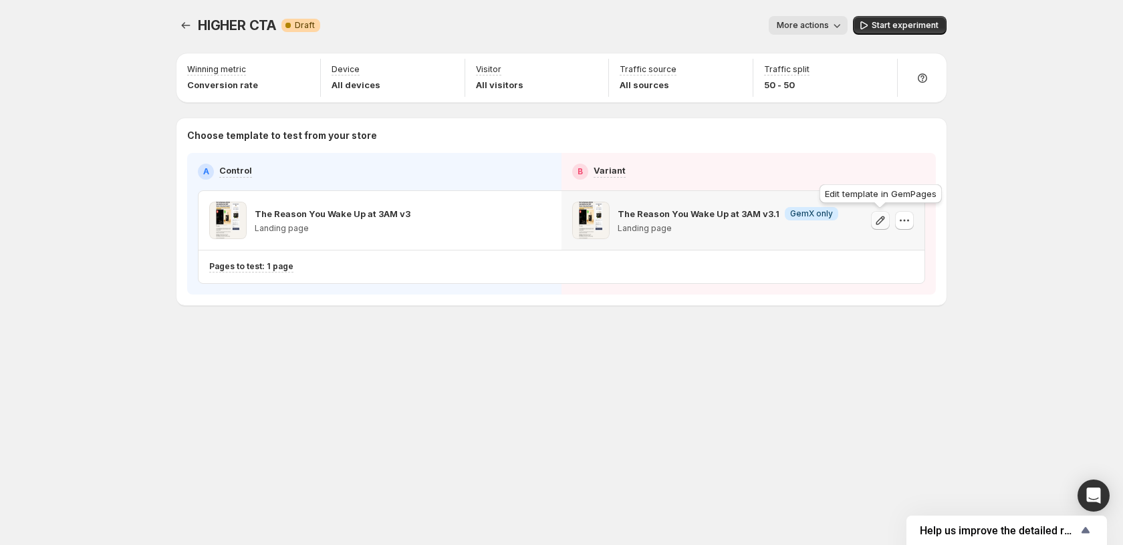
click at [886, 225] on icon "button" at bounding box center [880, 220] width 13 height 13
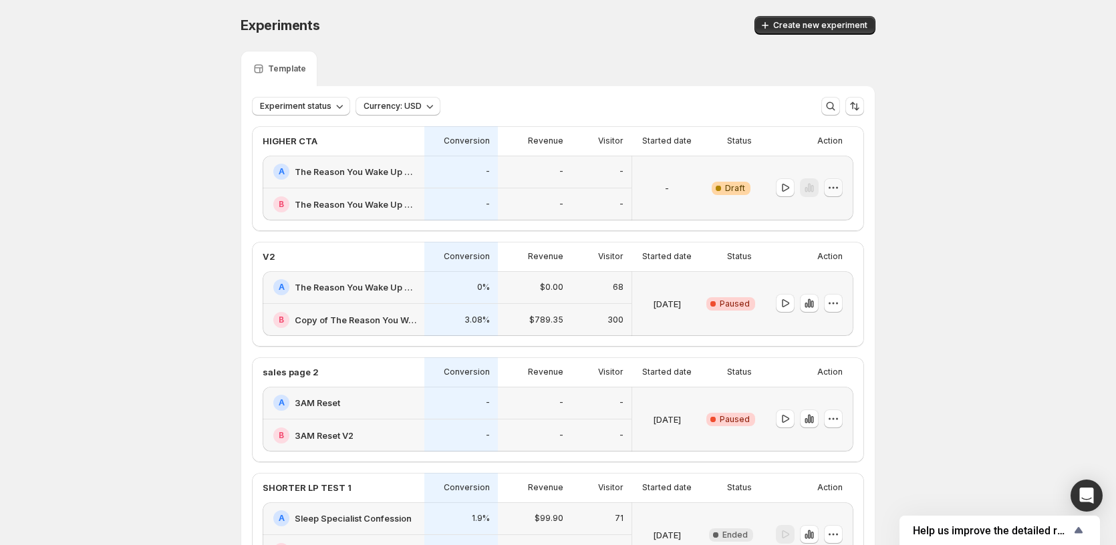
click at [832, 188] on icon "button" at bounding box center [833, 187] width 13 height 13
click at [845, 208] on button "Edit" at bounding box center [837, 215] width 90 height 21
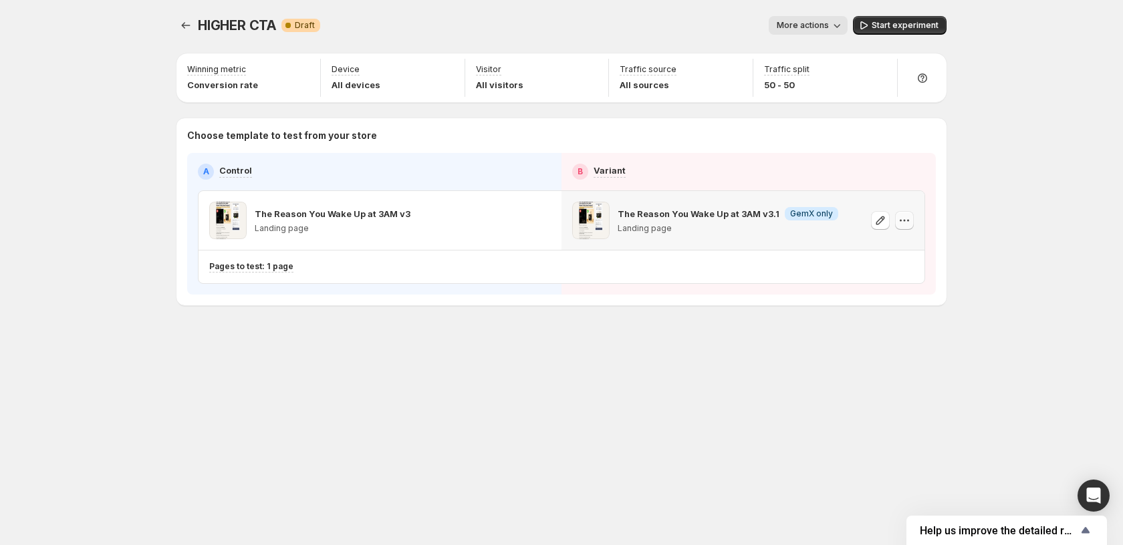
click at [905, 222] on icon "button" at bounding box center [904, 220] width 13 height 13
click at [886, 221] on icon "button" at bounding box center [880, 220] width 13 height 13
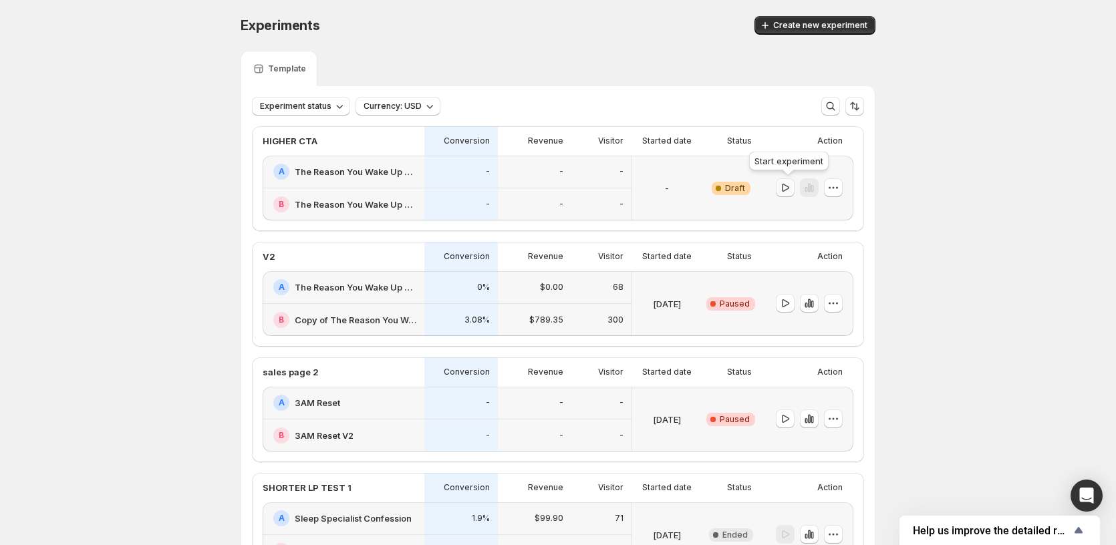
click at [791, 189] on icon "button" at bounding box center [785, 187] width 13 height 13
click at [833, 184] on icon "button" at bounding box center [833, 187] width 13 height 13
click at [824, 208] on button "Edit" at bounding box center [840, 215] width 165 height 21
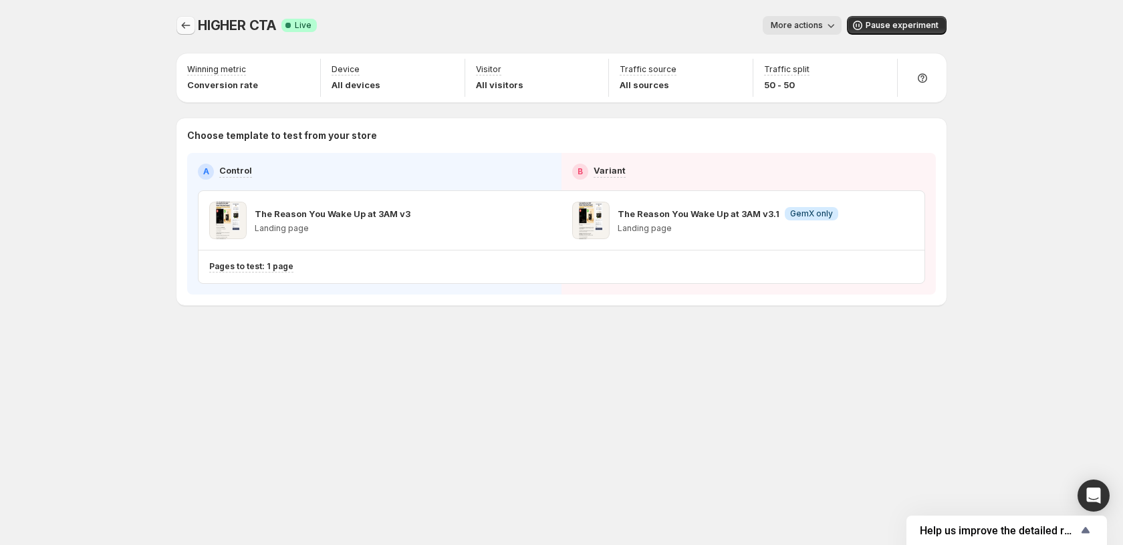
click at [182, 26] on icon "Experiments" at bounding box center [186, 25] width 9 height 7
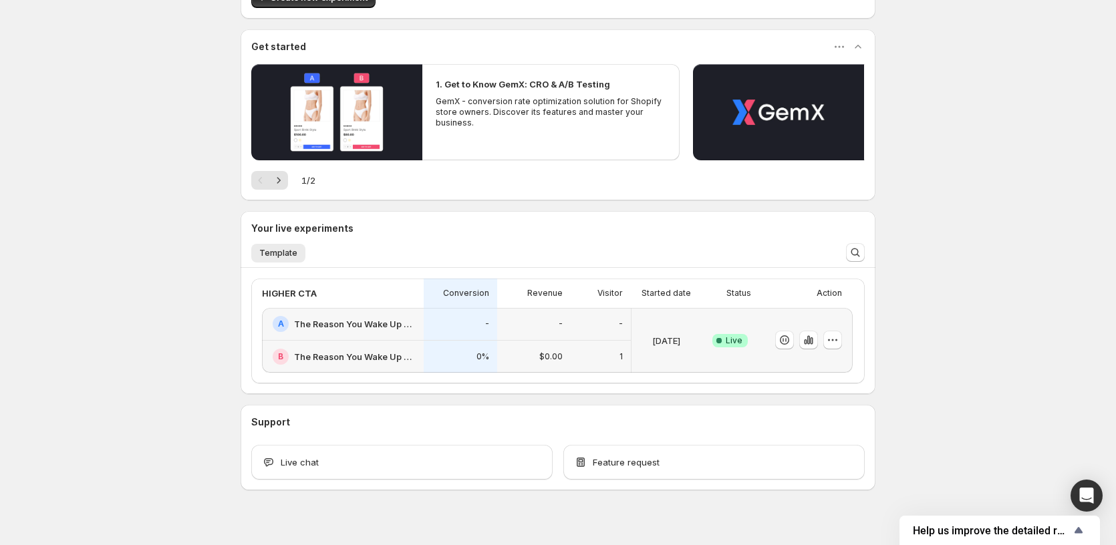
scroll to position [111, 0]
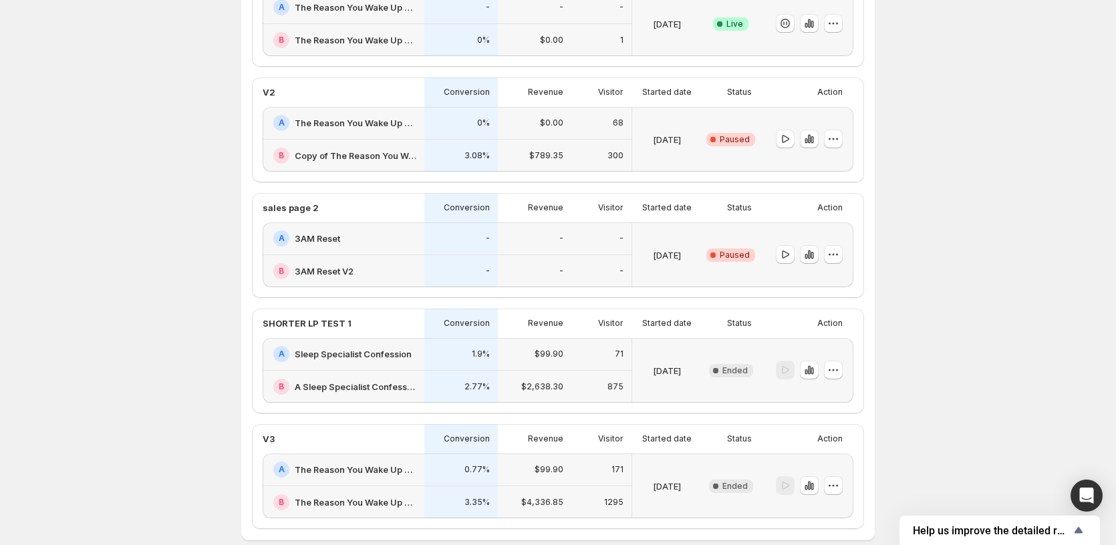
scroll to position [165, 0]
click at [812, 375] on icon "button" at bounding box center [809, 369] width 13 height 13
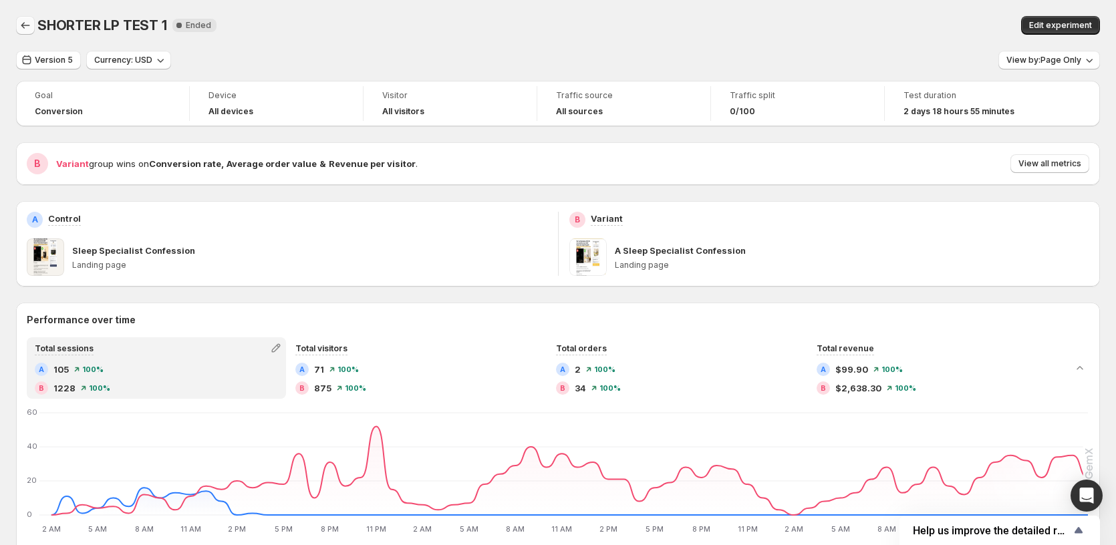
click at [23, 17] on button "Back" at bounding box center [25, 25] width 19 height 19
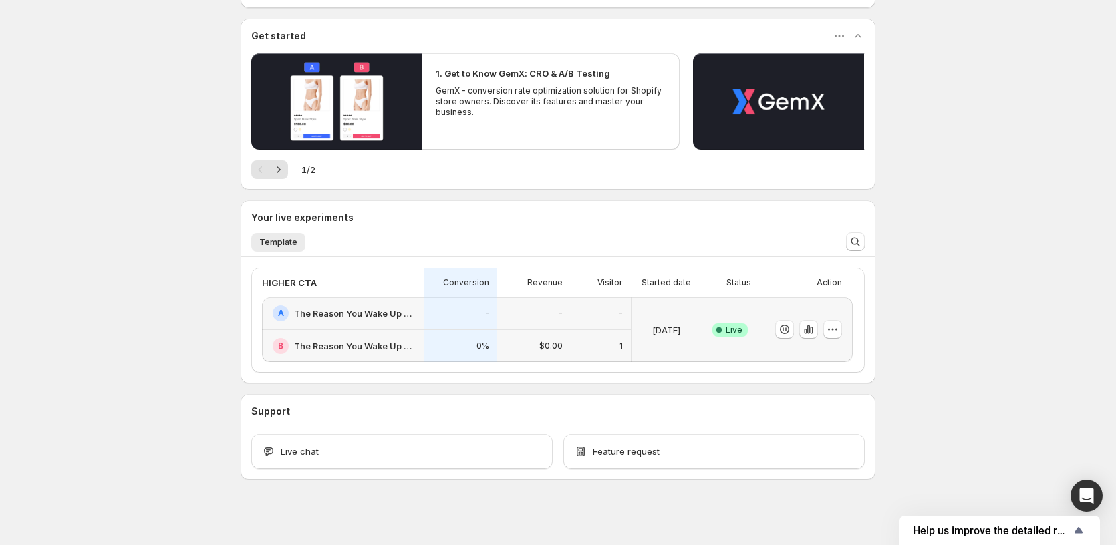
scroll to position [111, 0]
